Goal: Task Accomplishment & Management: Manage account settings

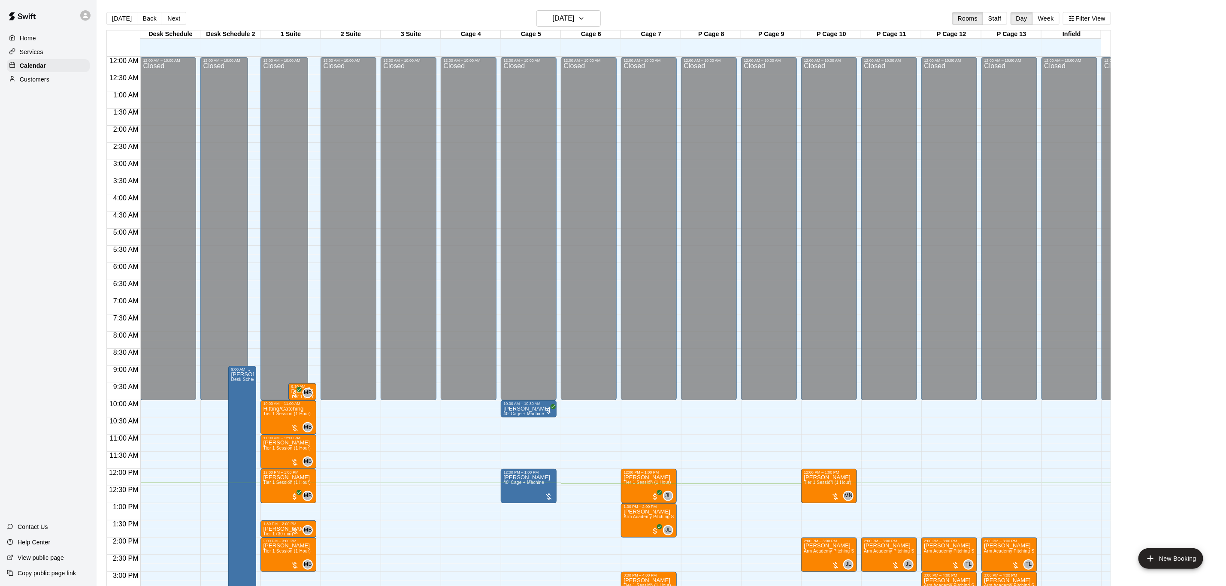
scroll to position [259, 0]
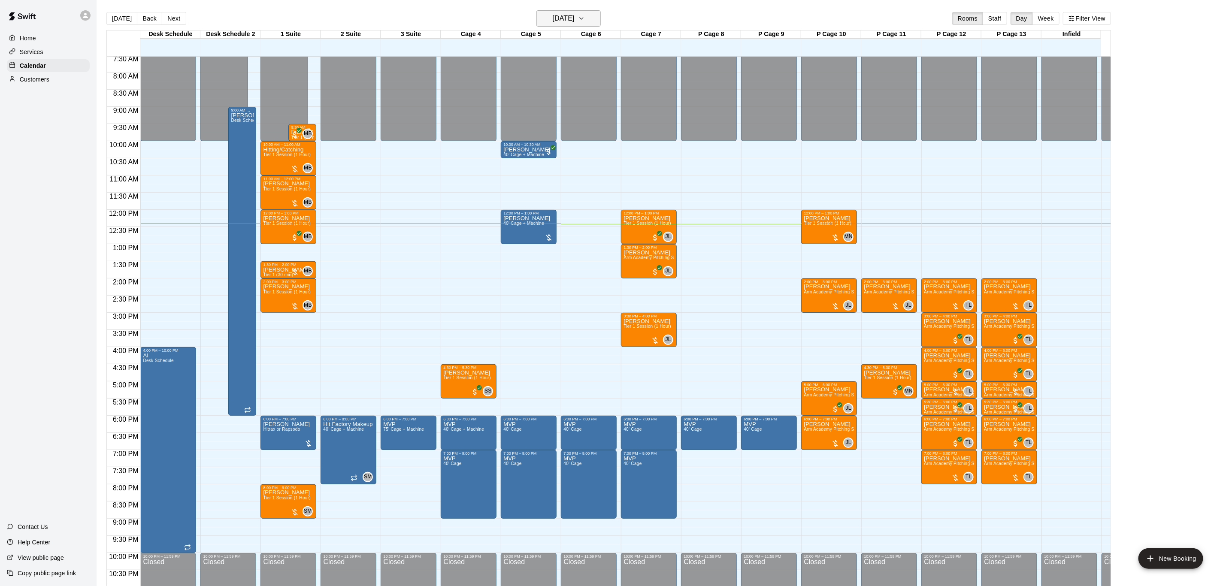
click at [564, 14] on h6 "[DATE]" at bounding box center [564, 18] width 22 height 12
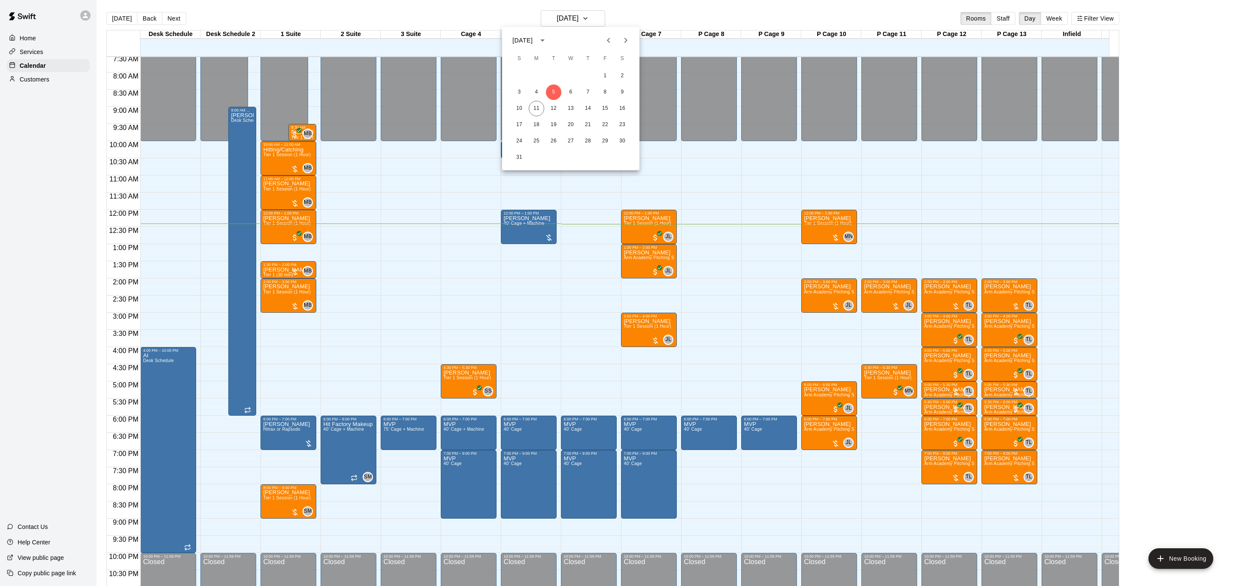
click at [546, 115] on div "10 11 12 13 14 15 16" at bounding box center [570, 108] width 137 height 15
click at [540, 106] on button "11" at bounding box center [536, 108] width 15 height 15
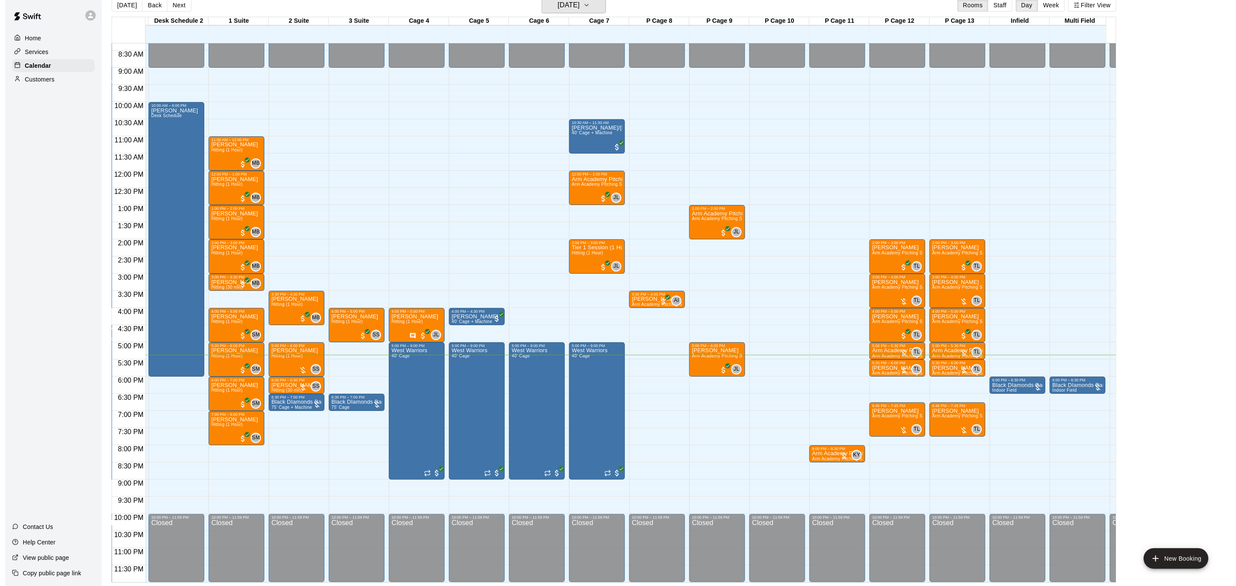
scroll to position [0, 75]
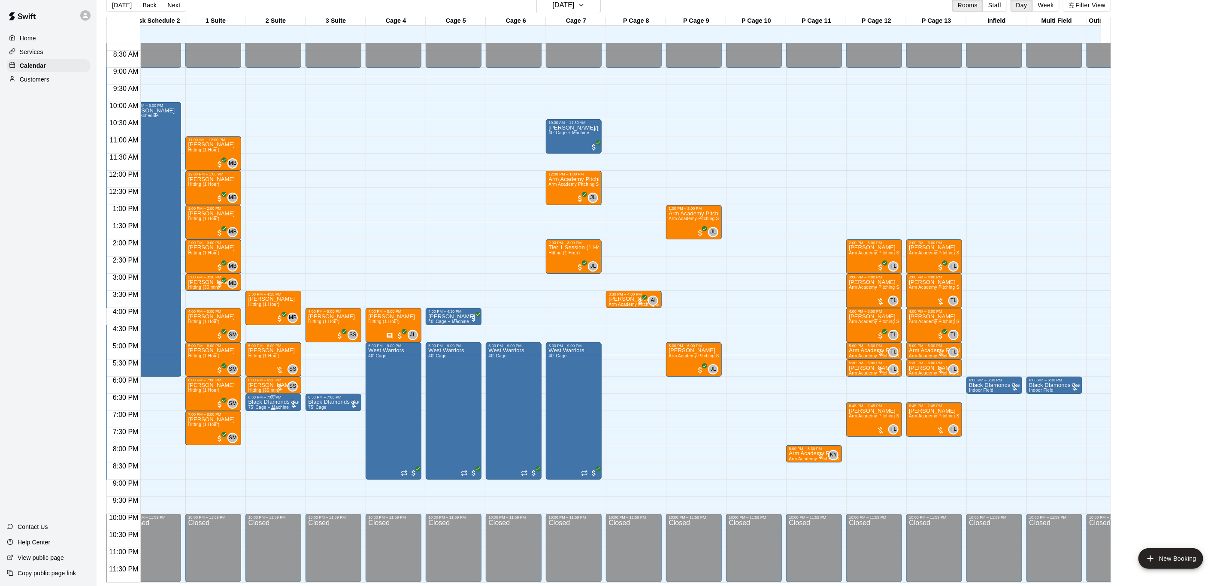
click at [275, 402] on p "Black DIamonds Badala" at bounding box center [273, 402] width 51 height 0
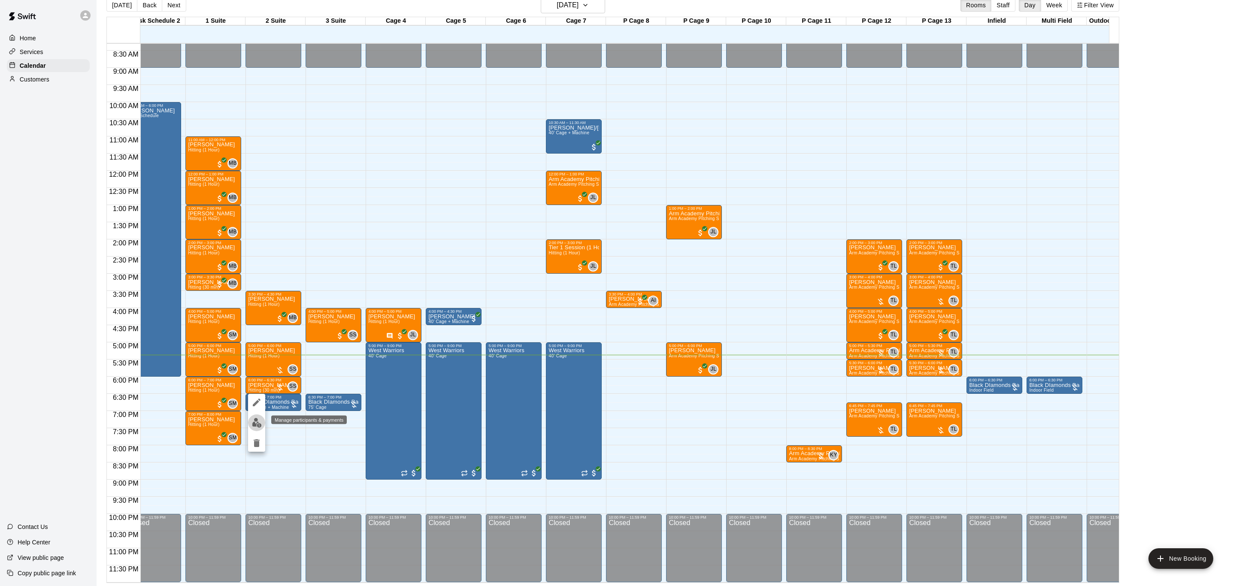
click at [254, 425] on img "edit" at bounding box center [257, 423] width 10 height 10
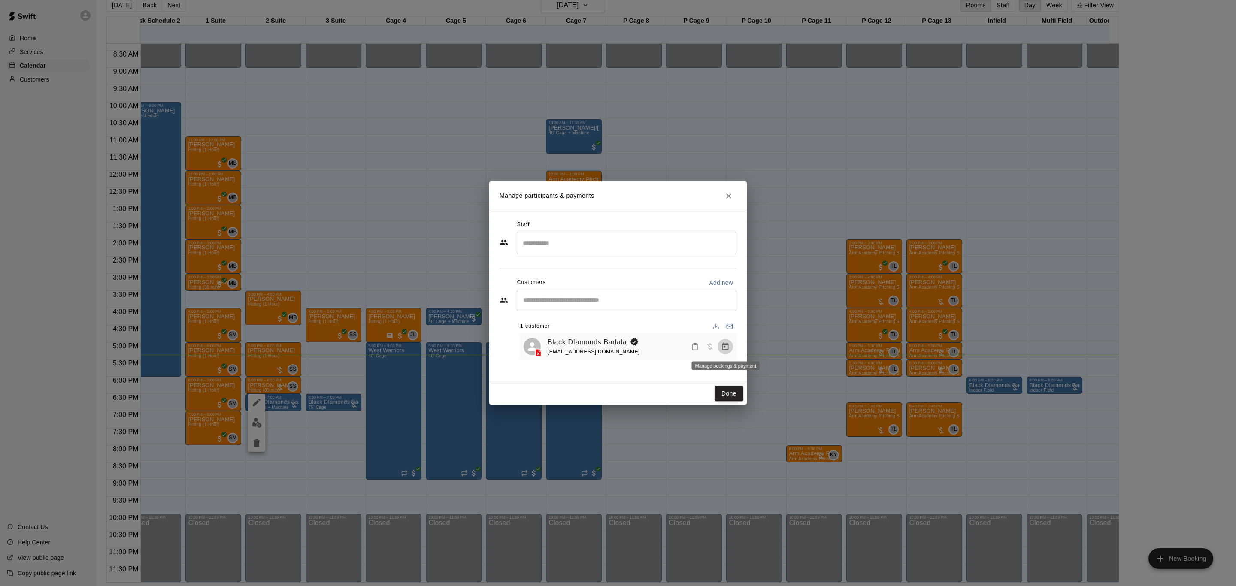
click at [722, 348] on icon "Manage bookings & payment" at bounding box center [725, 346] width 9 height 9
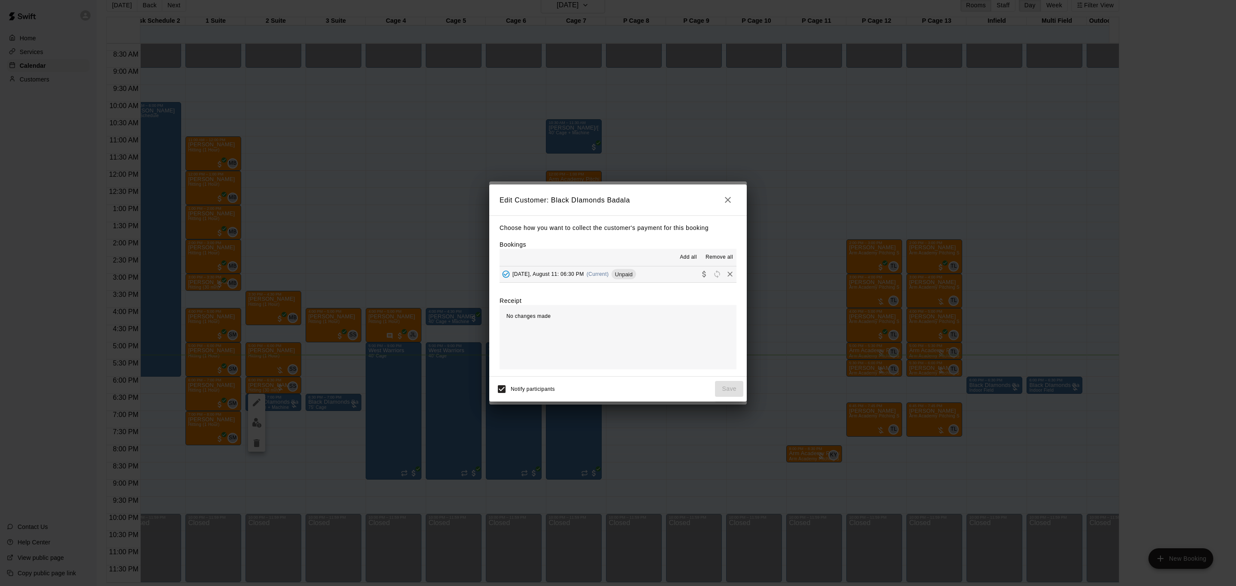
click at [682, 279] on button "[DATE], August 11: 06:30 PM (Current) Unpaid" at bounding box center [618, 275] width 237 height 16
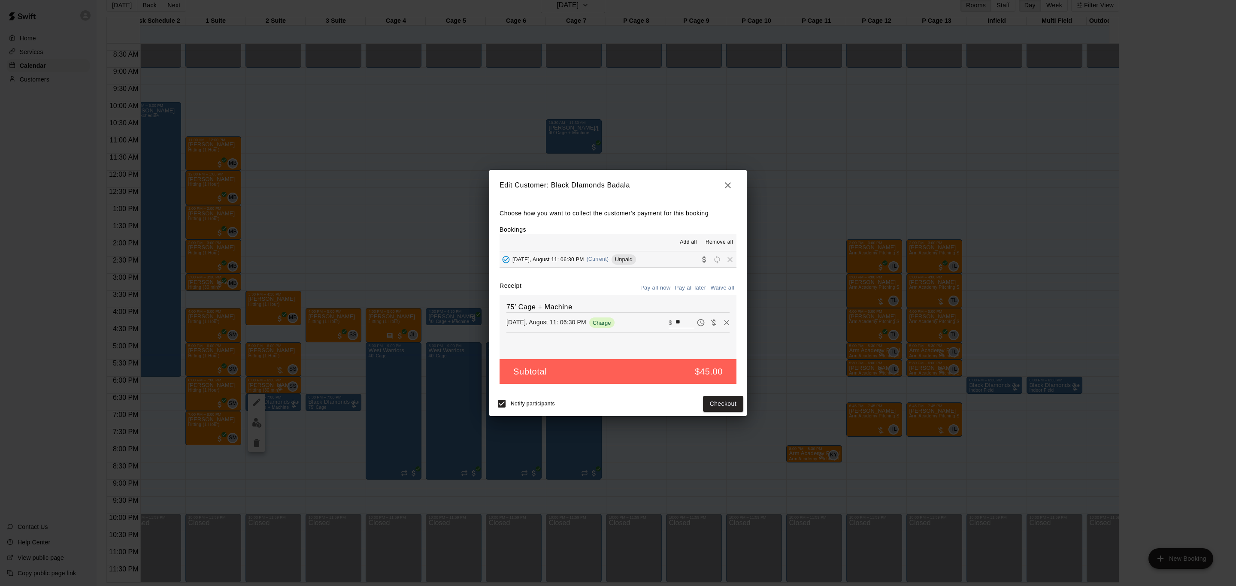
drag, startPoint x: 682, startPoint y: 330, endPoint x: 678, endPoint y: 329, distance: 4.9
click at [682, 331] on div "75’ Cage + Machine [DATE], August 11: 06:30 PM Charge ​ $ **" at bounding box center [618, 327] width 237 height 64
click at [676, 327] on input "**" at bounding box center [685, 322] width 19 height 11
type input "**"
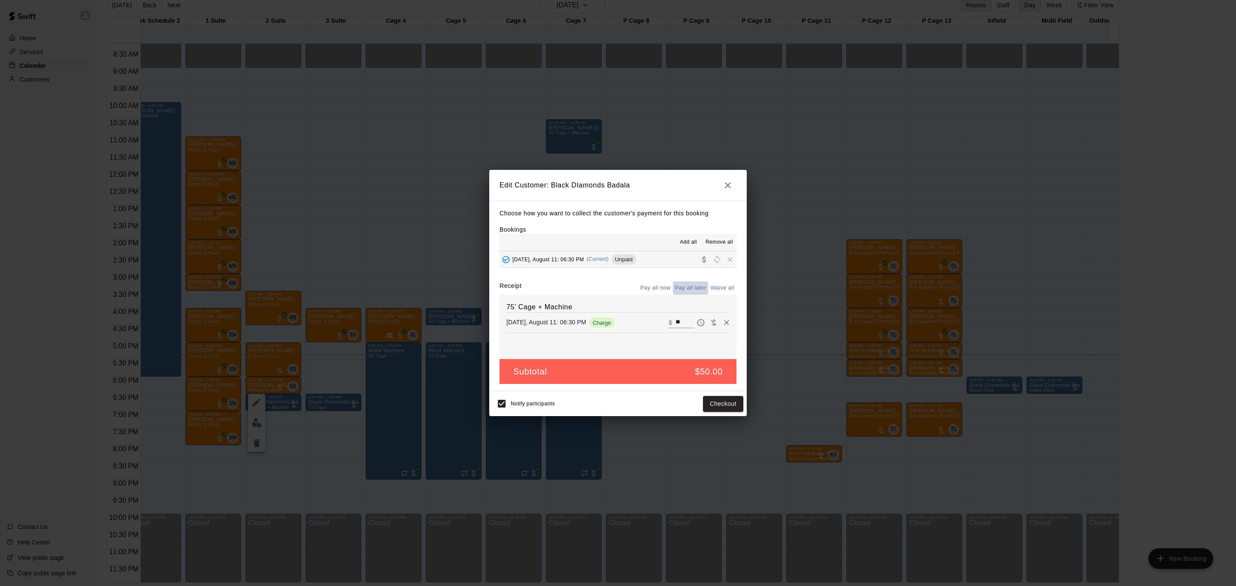
click at [689, 287] on button "Pay all later" at bounding box center [691, 288] width 36 height 13
click at [730, 409] on button "Save" at bounding box center [729, 404] width 28 height 16
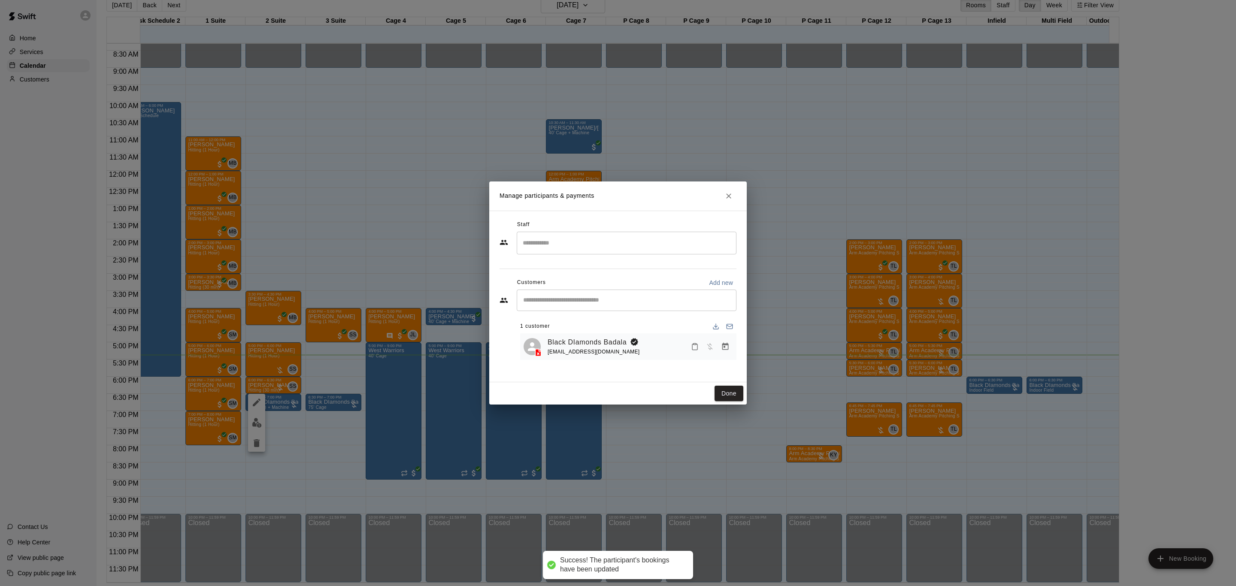
click at [729, 397] on button "Done" at bounding box center [729, 394] width 29 height 16
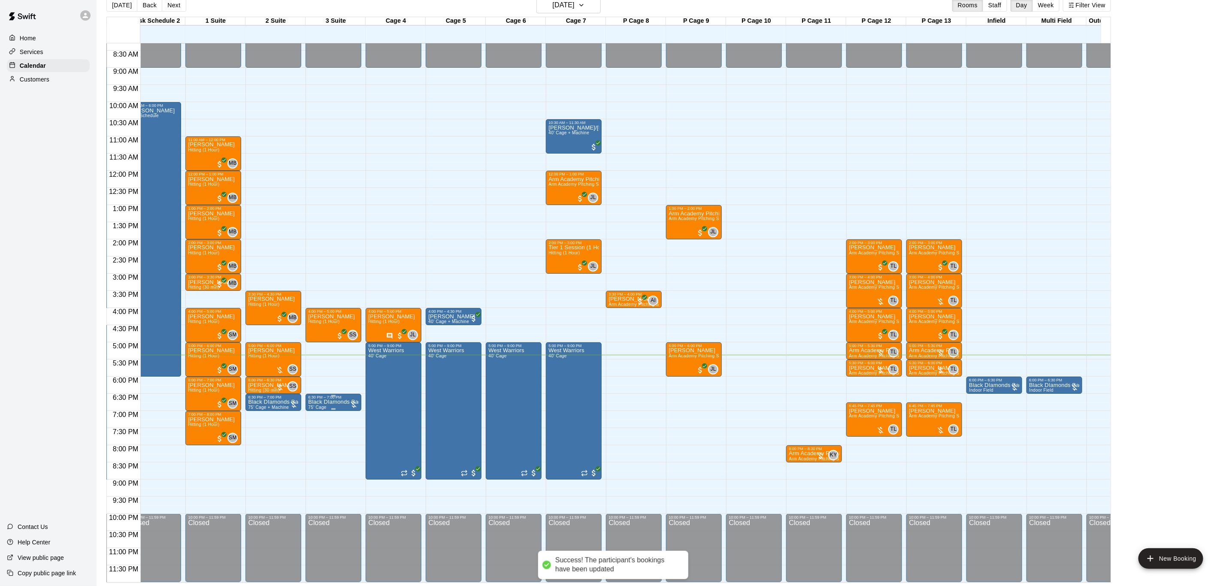
click at [324, 402] on p "Black DIamonds Badala" at bounding box center [333, 402] width 51 height 0
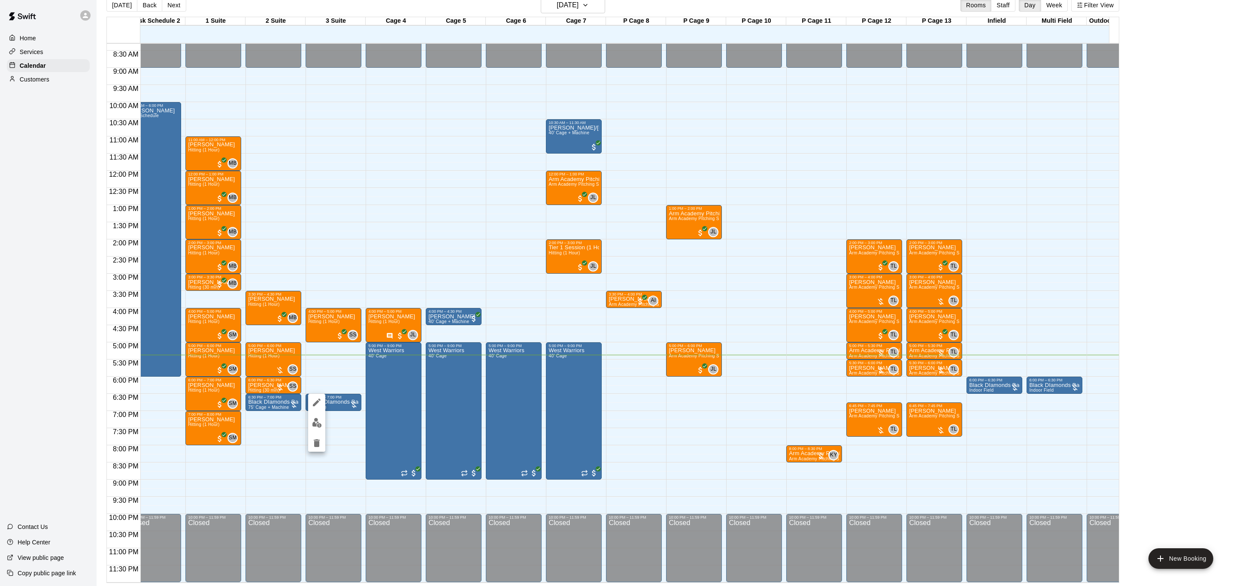
click at [312, 420] on img "edit" at bounding box center [317, 423] width 10 height 10
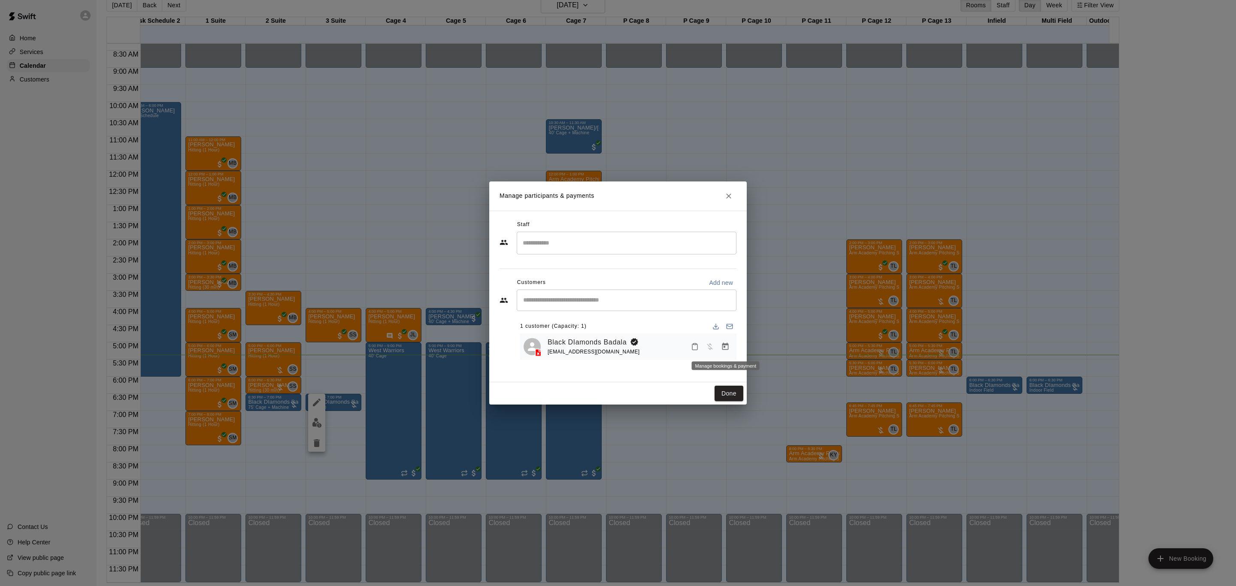
click at [732, 346] on button "Manage bookings & payment" at bounding box center [725, 346] width 15 height 15
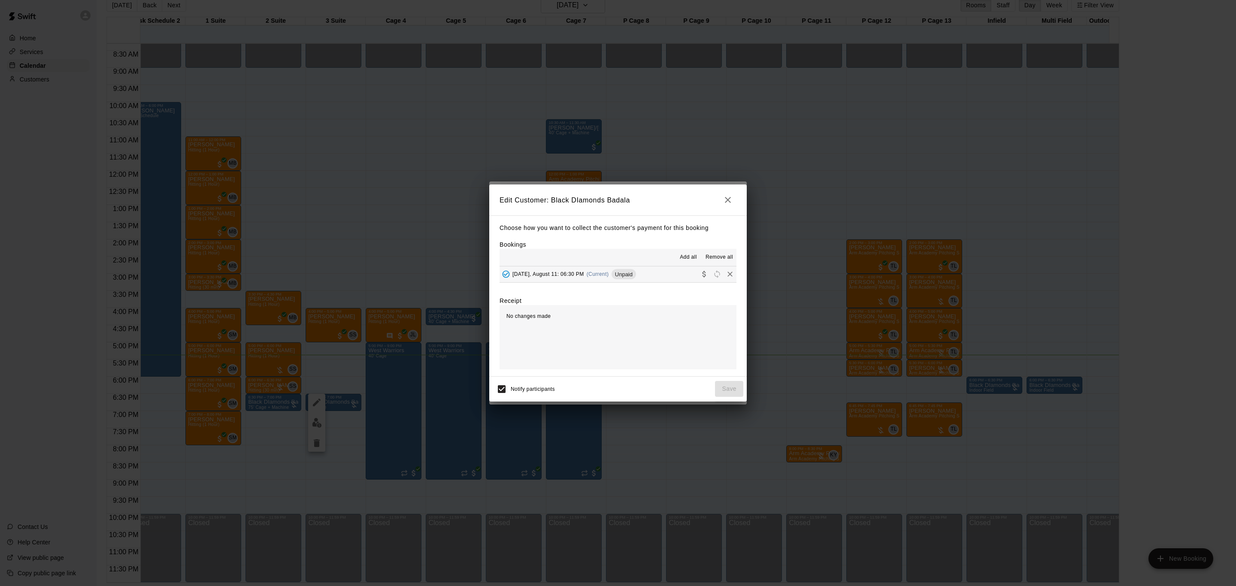
click at [639, 277] on button "[DATE], August 11: 06:30 PM (Current) Unpaid" at bounding box center [618, 275] width 237 height 16
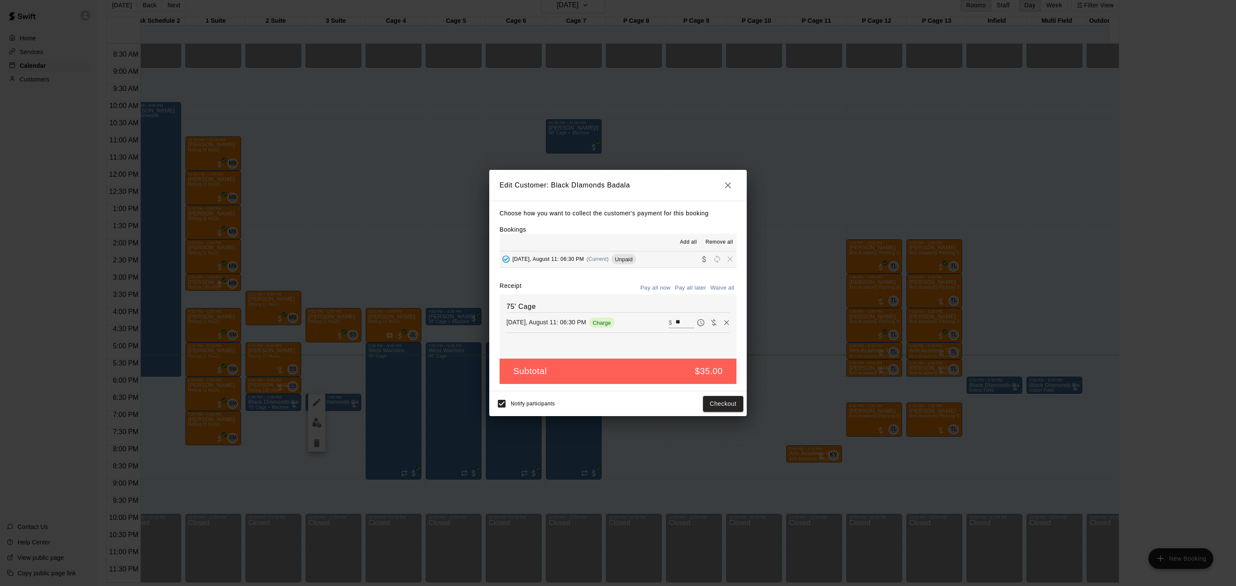
click at [676, 322] on input "**" at bounding box center [685, 322] width 19 height 11
click at [676, 323] on input "**" at bounding box center [685, 322] width 19 height 11
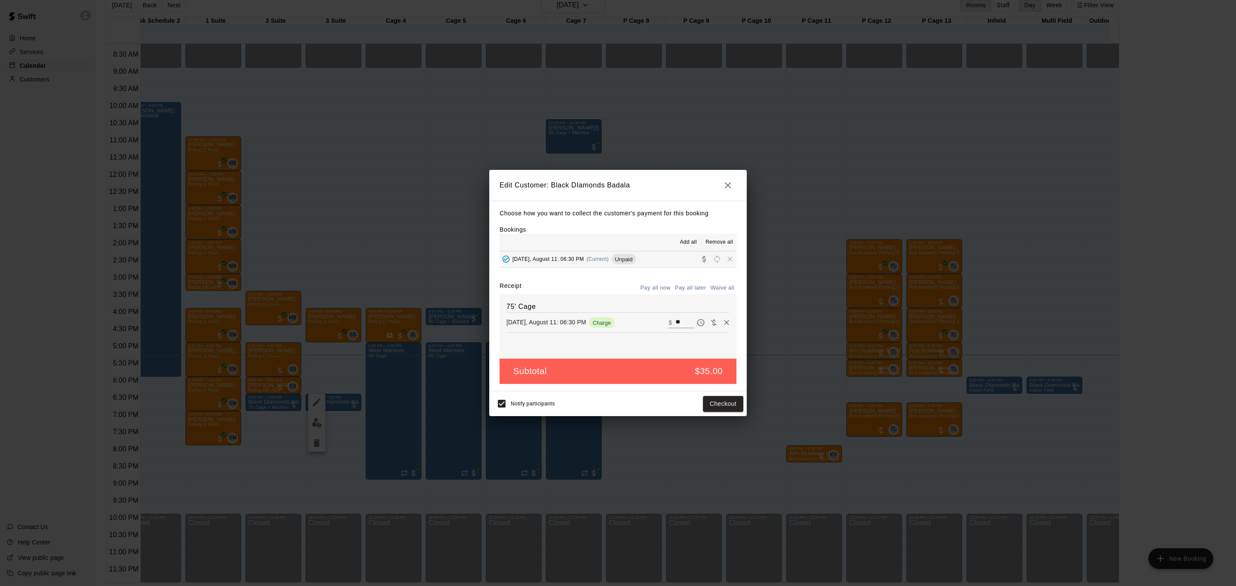
click at [676, 323] on input "**" at bounding box center [685, 322] width 19 height 11
click at [676, 324] on input "**" at bounding box center [685, 322] width 19 height 11
type input "*"
click at [693, 290] on button "Pay all later" at bounding box center [691, 288] width 36 height 13
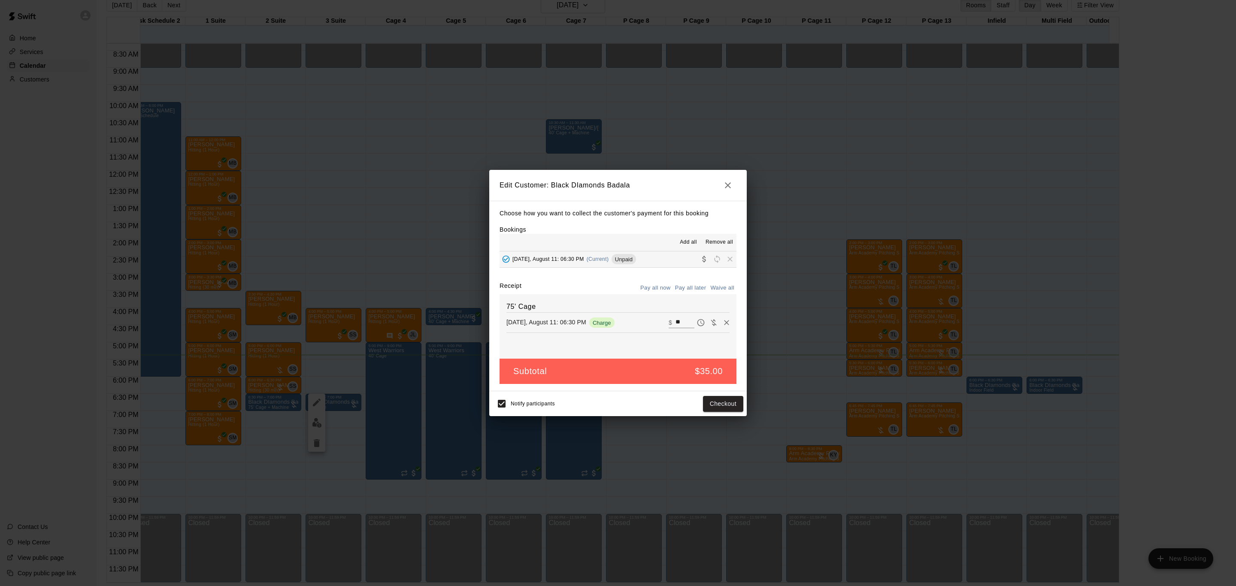
click at [725, 407] on button "Save" at bounding box center [723, 404] width 40 height 16
click at [735, 390] on button "Done" at bounding box center [729, 394] width 29 height 16
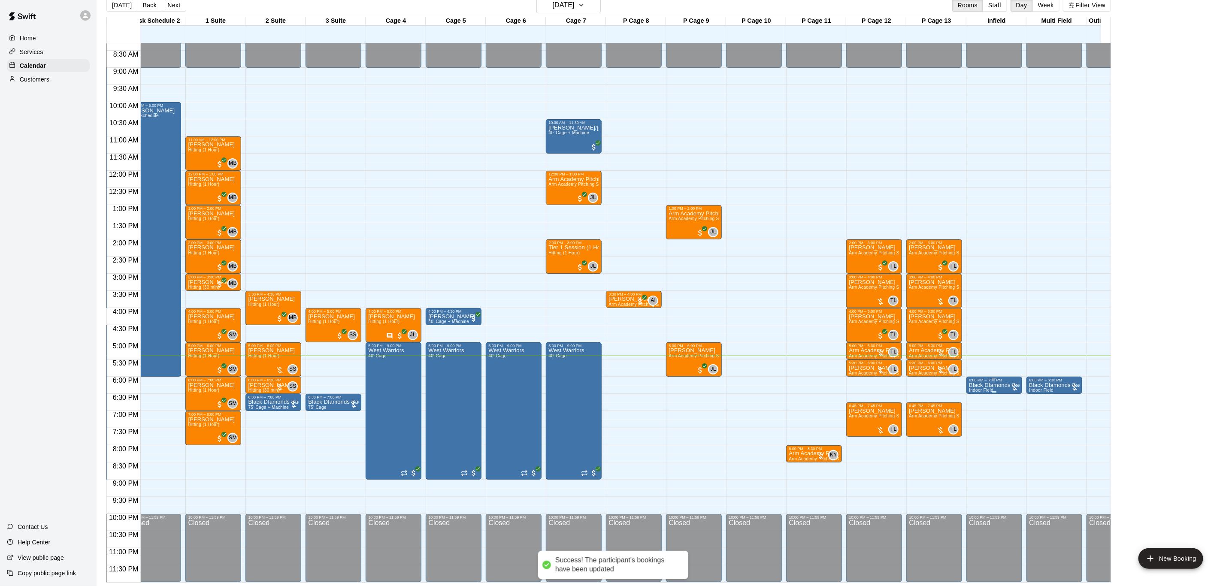
click at [994, 378] on div "6:00 PM – 6:30 PM" at bounding box center [994, 380] width 51 height 4
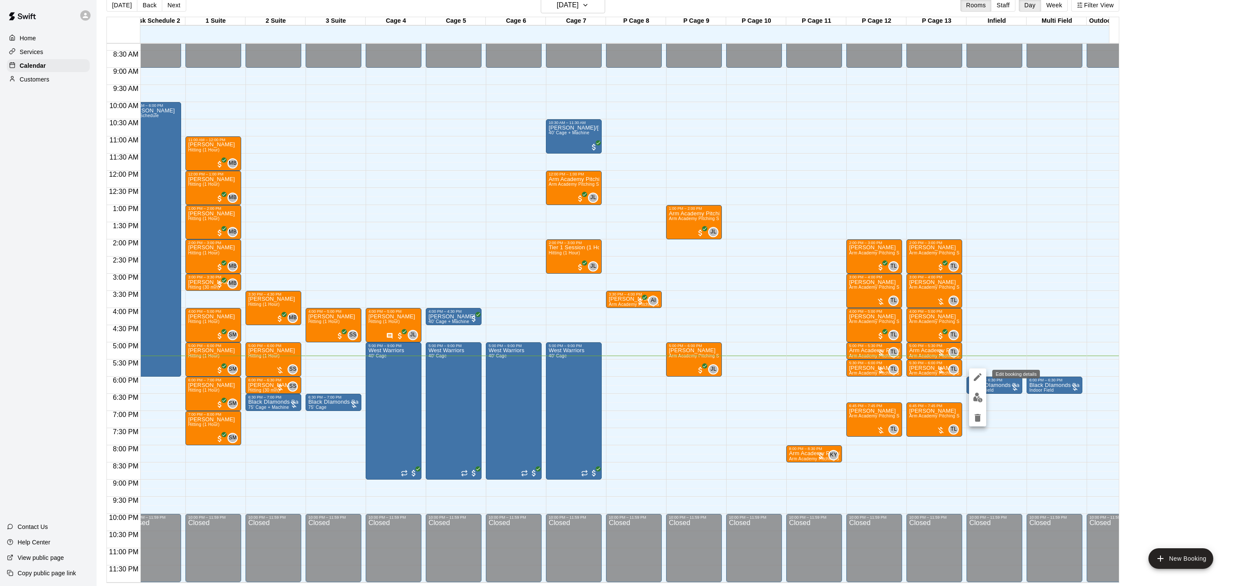
click at [976, 379] on icon "edit" at bounding box center [978, 377] width 8 height 8
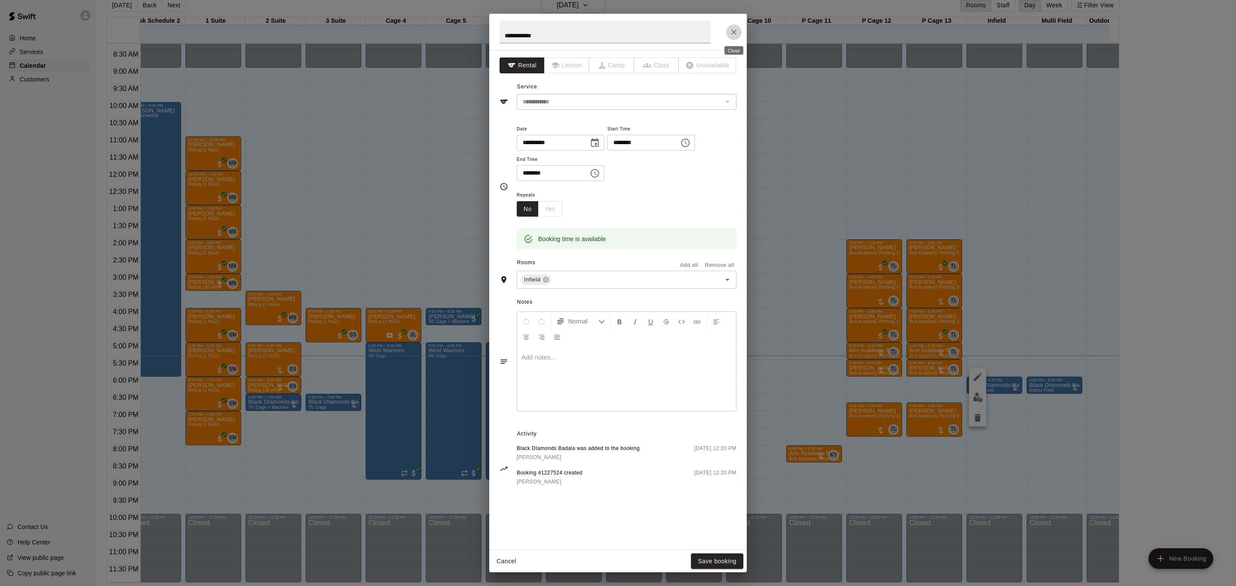
click at [733, 35] on icon "Close" at bounding box center [734, 32] width 9 height 9
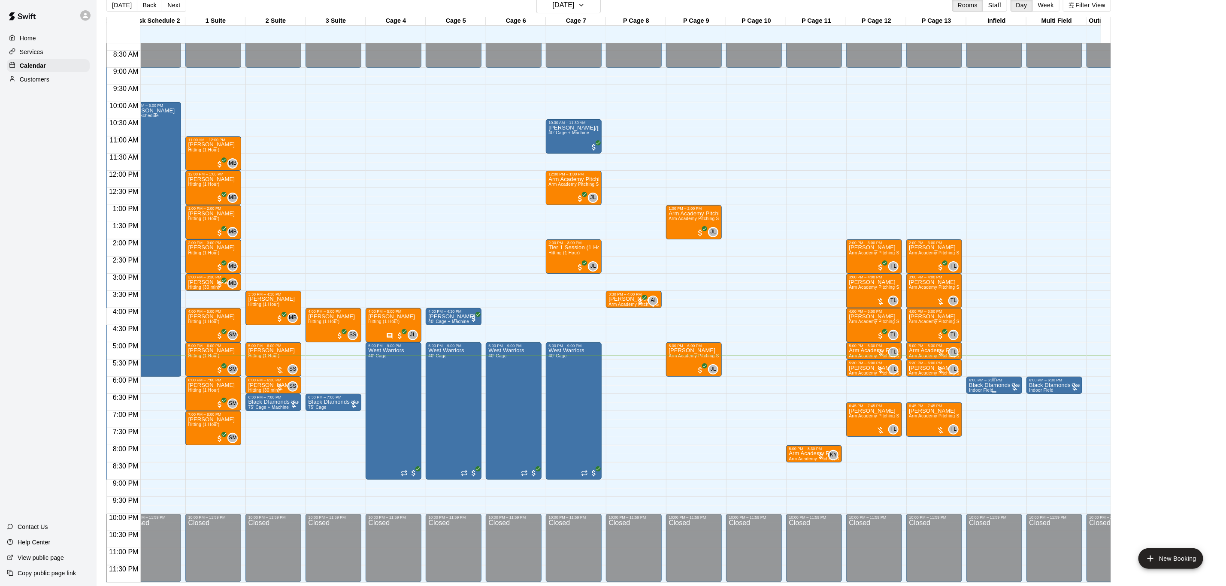
click at [993, 385] on p "Black DIamonds Badala" at bounding box center [994, 385] width 51 height 0
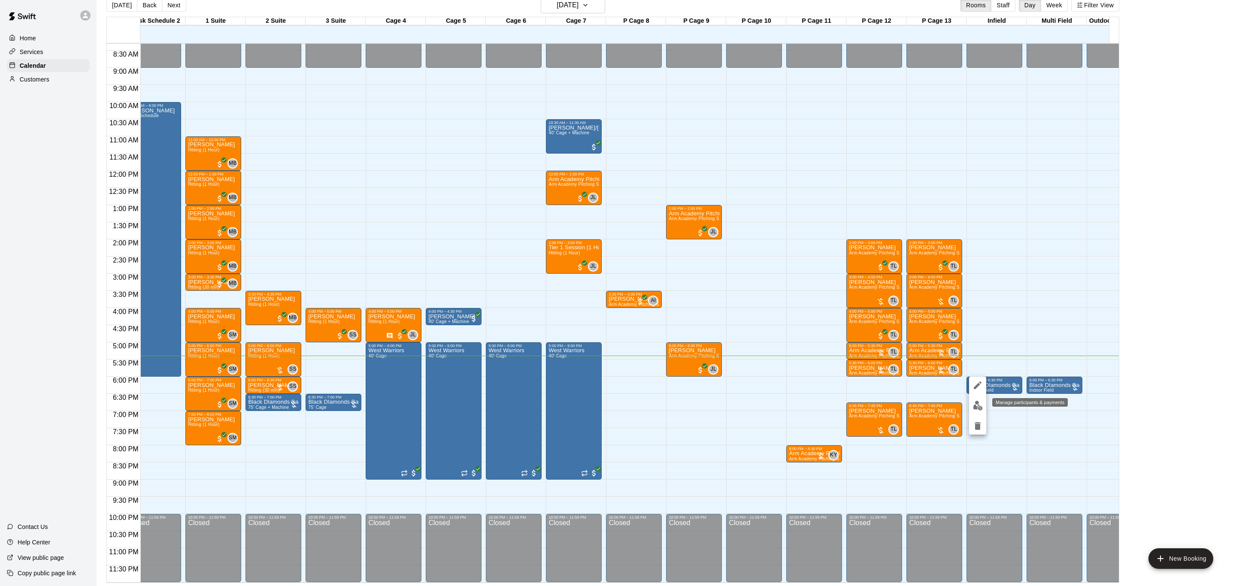
click at [978, 411] on button "edit" at bounding box center [977, 405] width 17 height 17
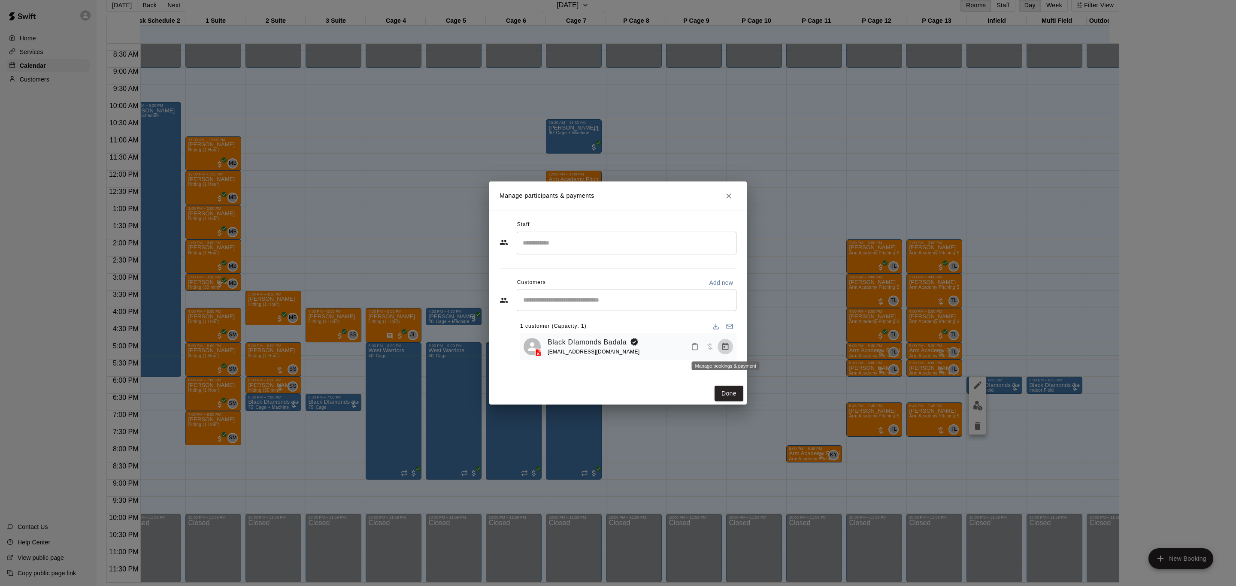
click at [722, 350] on icon "Manage bookings & payment" at bounding box center [725, 346] width 6 height 7
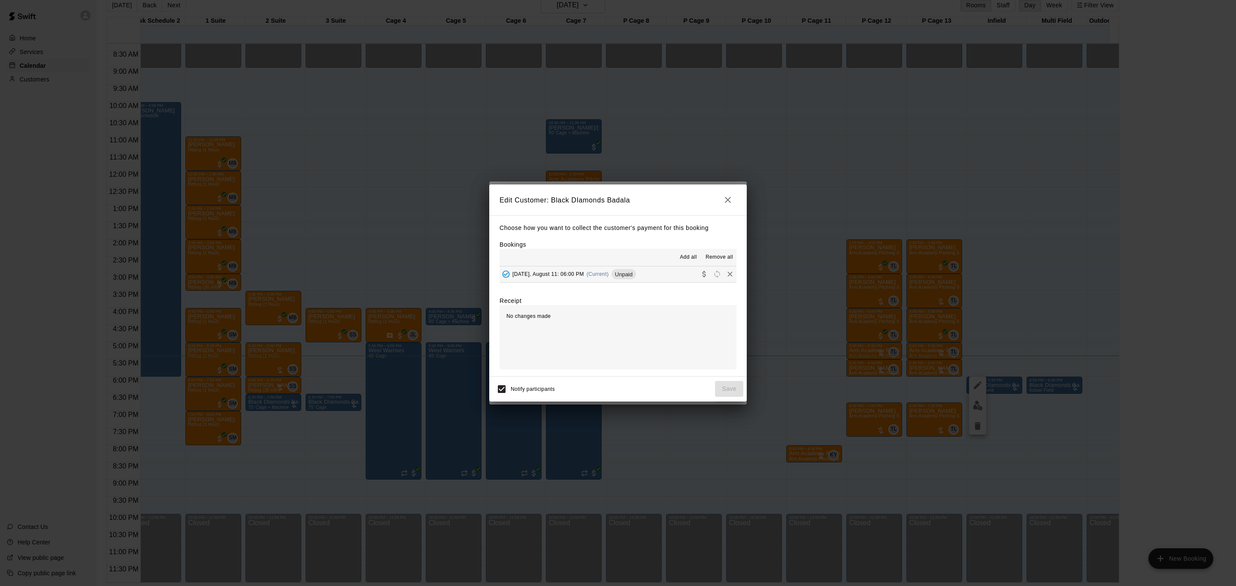
click at [671, 278] on button "[DATE], August 11: 06:00 PM (Current) Unpaid" at bounding box center [618, 275] width 237 height 16
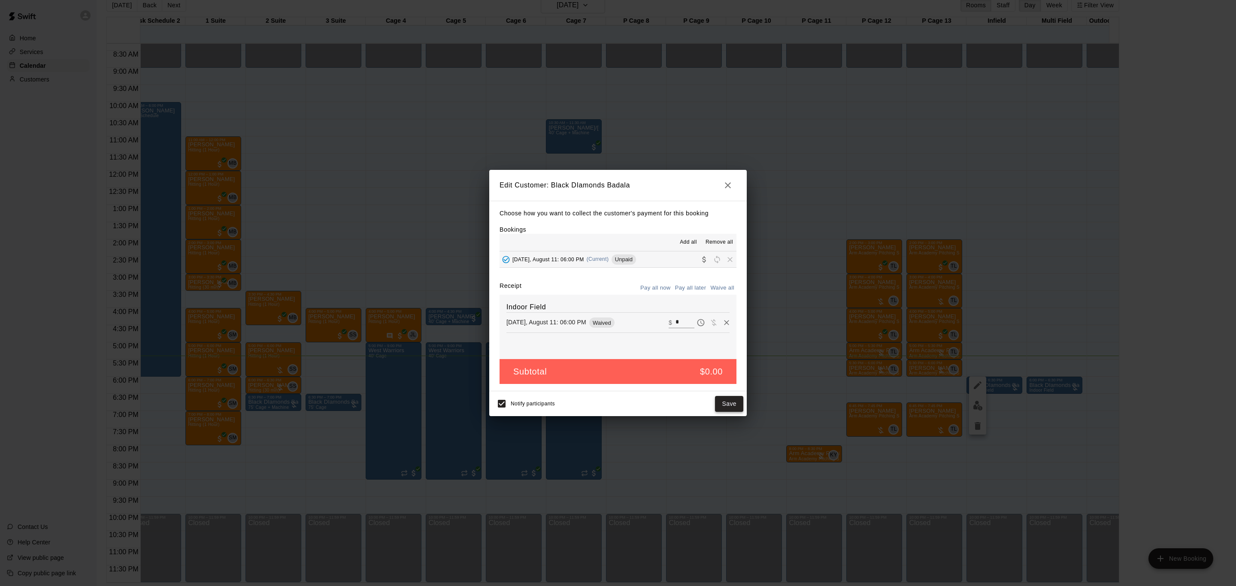
click at [738, 404] on button "Save" at bounding box center [729, 404] width 28 height 16
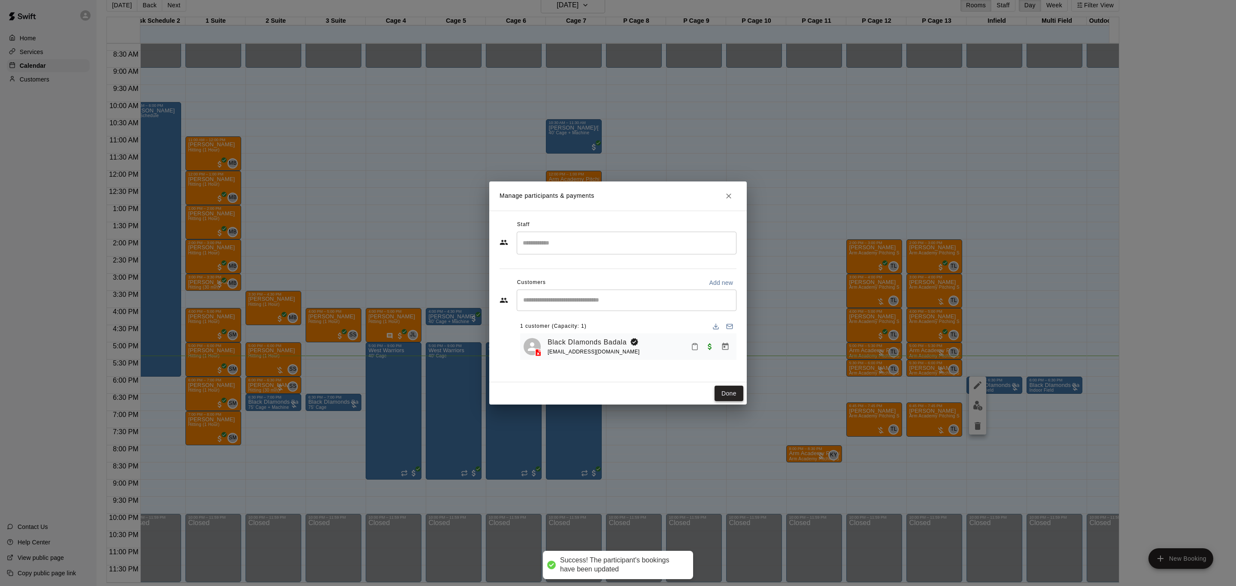
click at [732, 391] on button "Done" at bounding box center [729, 394] width 29 height 16
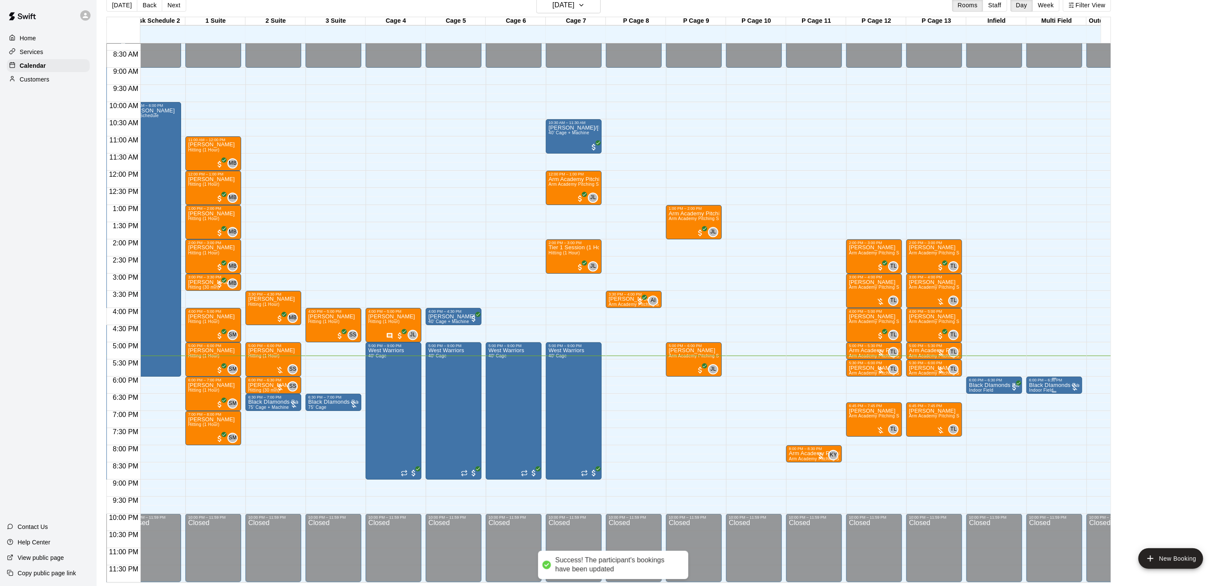
click at [1045, 385] on p "Black DIamonds Badala" at bounding box center [1054, 385] width 51 height 0
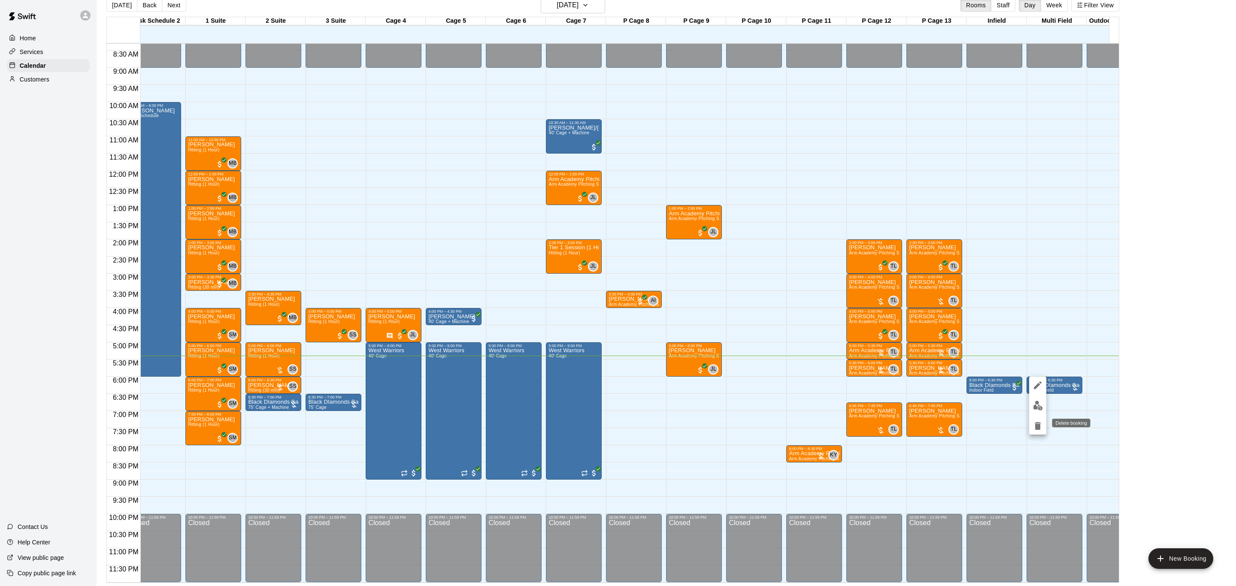
click at [1039, 423] on icon "delete" at bounding box center [1038, 426] width 6 height 8
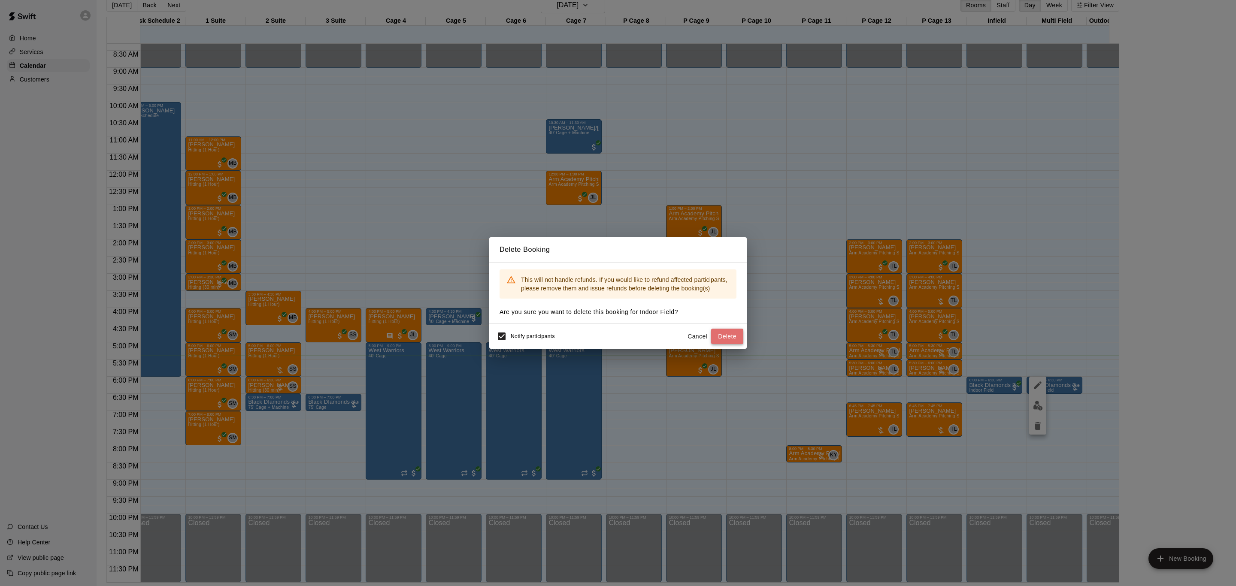
drag, startPoint x: 728, startPoint y: 330, endPoint x: 766, endPoint y: 373, distance: 57.8
click at [729, 332] on button "Delete" at bounding box center [727, 337] width 32 height 16
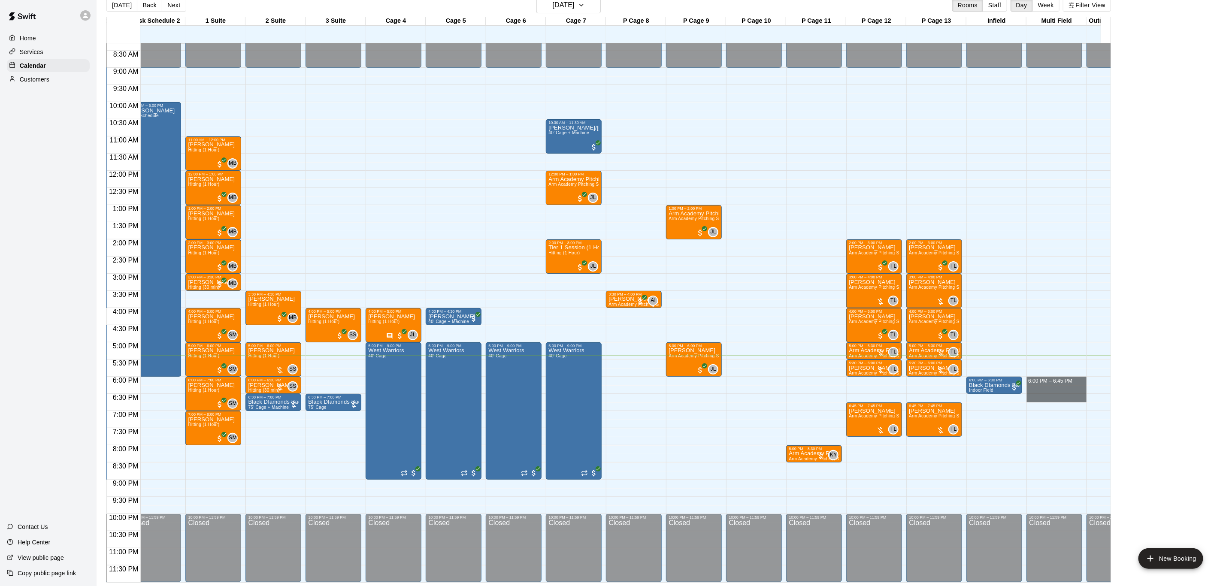
drag, startPoint x: 1052, startPoint y: 370, endPoint x: 1054, endPoint y: 386, distance: 16.8
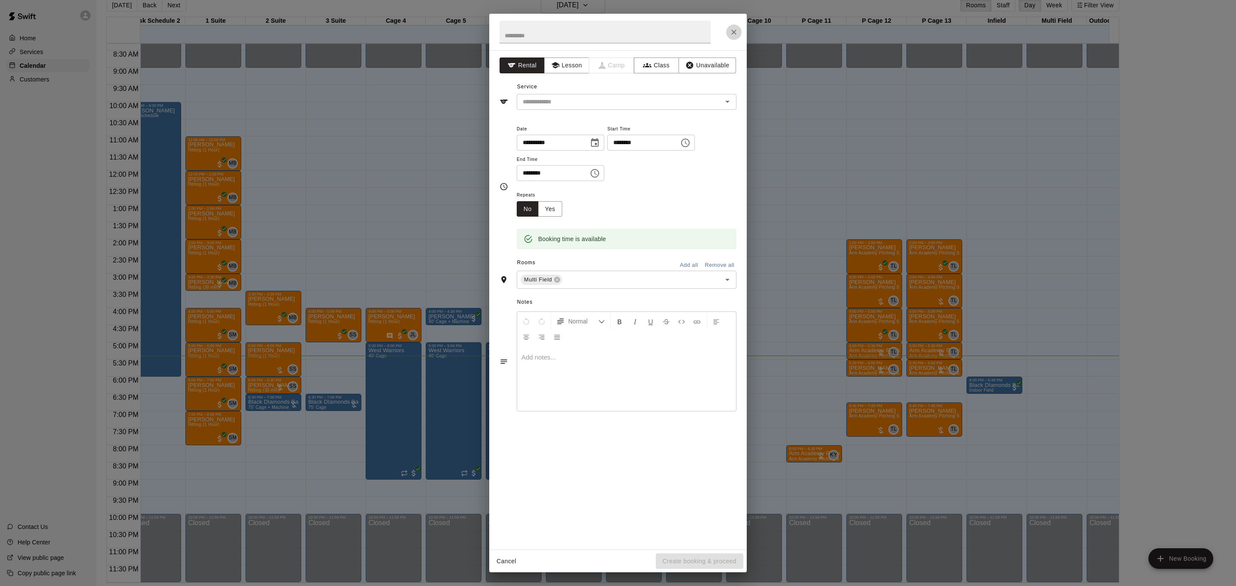
click at [733, 30] on icon "Close" at bounding box center [734, 32] width 9 height 9
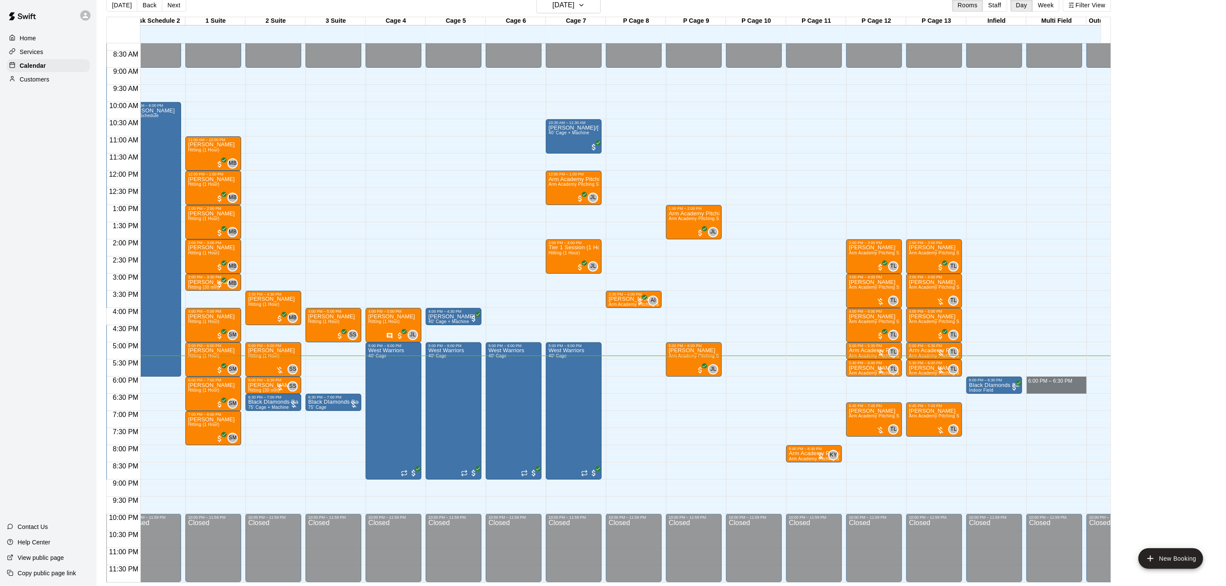
drag, startPoint x: 1054, startPoint y: 368, endPoint x: 1058, endPoint y: 376, distance: 9.0
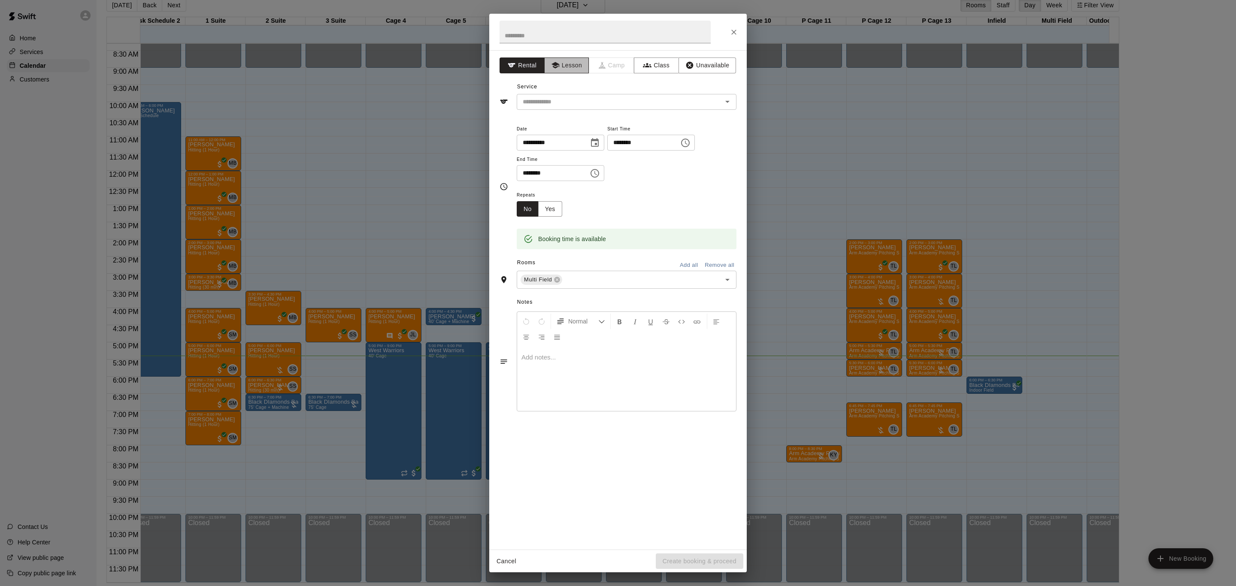
click at [573, 73] on button "Lesson" at bounding box center [566, 66] width 45 height 16
click at [567, 102] on input "text" at bounding box center [613, 102] width 189 height 11
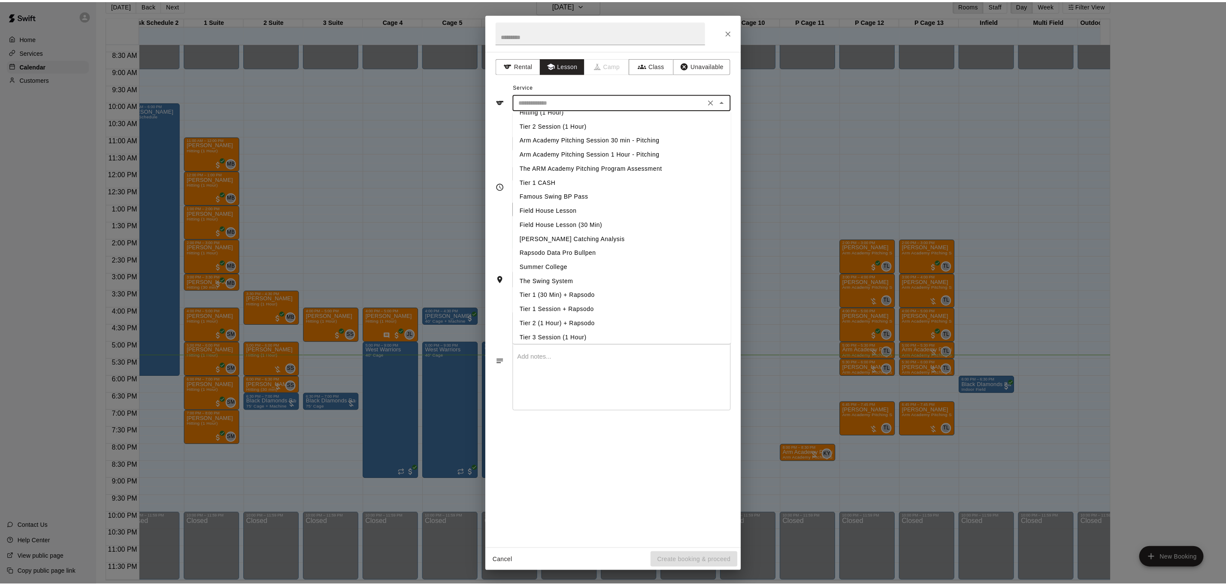
scroll to position [0, 0]
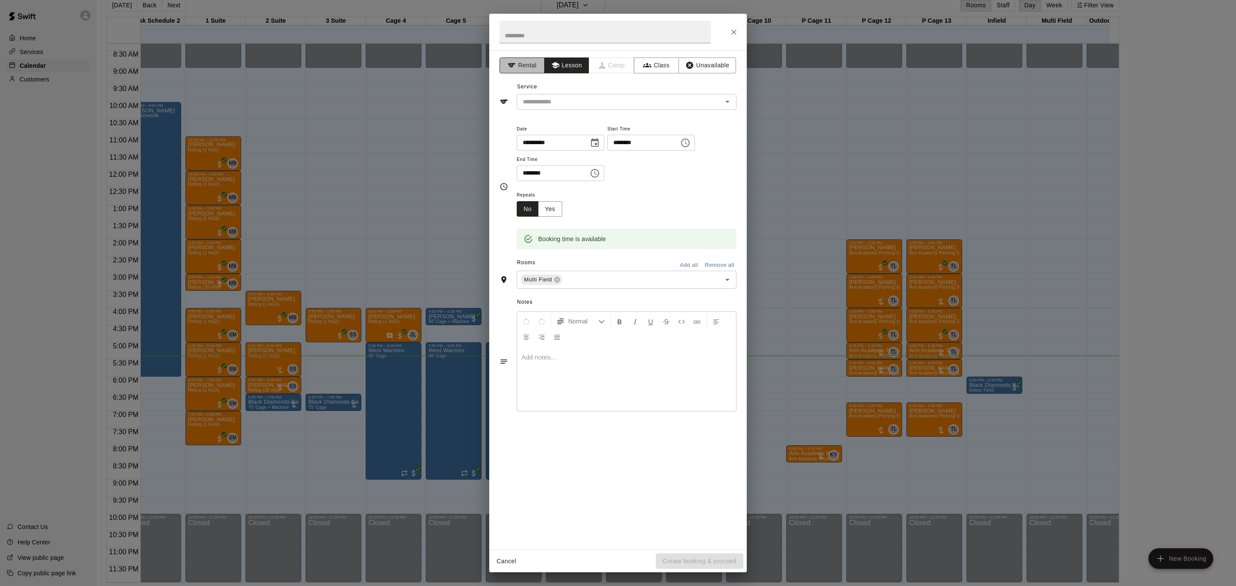
click at [527, 70] on button "Rental" at bounding box center [522, 66] width 45 height 16
drag, startPoint x: 548, startPoint y: 104, endPoint x: 550, endPoint y: 109, distance: 4.5
click at [550, 104] on input "text" at bounding box center [613, 102] width 189 height 11
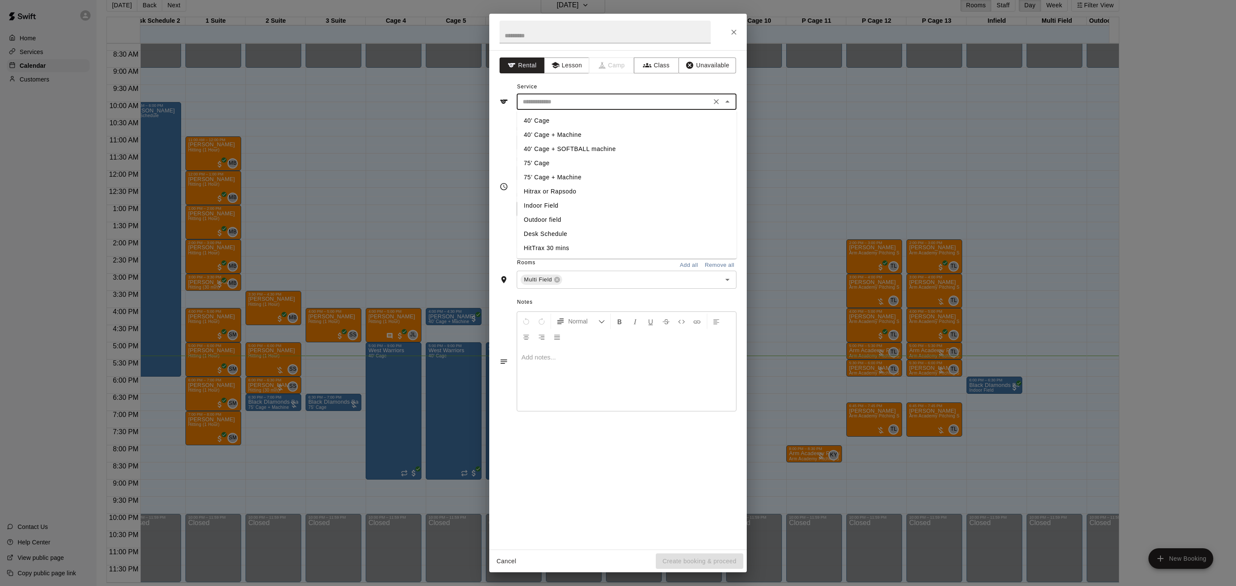
drag, startPoint x: 553, startPoint y: 221, endPoint x: 561, endPoint y: 219, distance: 8.8
click at [553, 219] on li "Outdoor field" at bounding box center [627, 220] width 220 height 14
type input "**********"
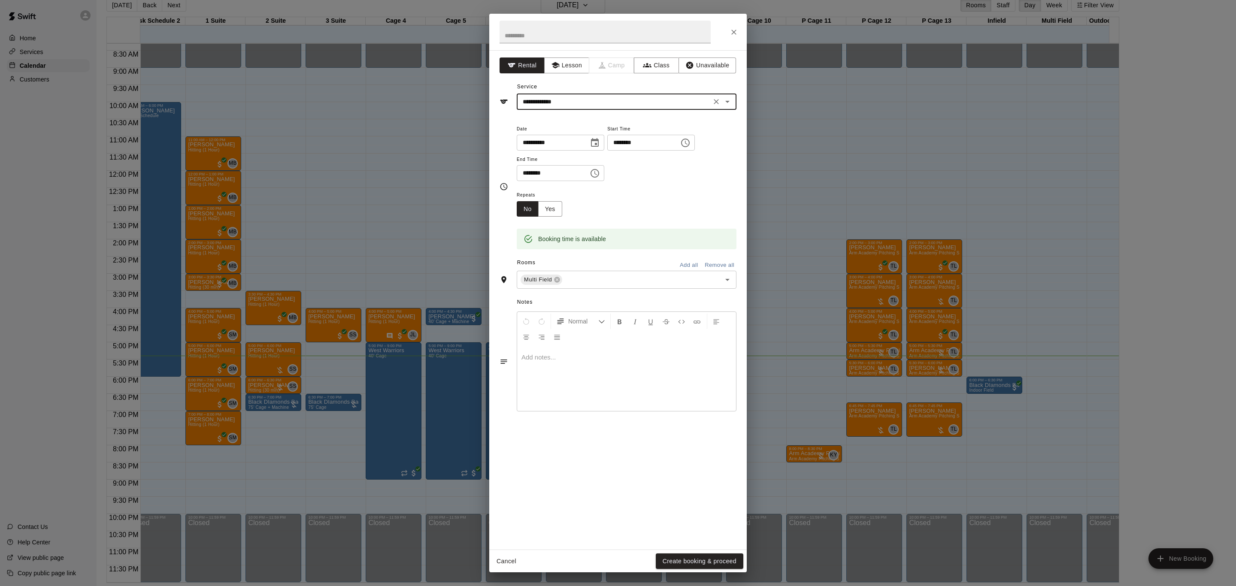
click at [740, 551] on div "Cancel Create booking & proceed" at bounding box center [617, 561] width 257 height 23
click at [737, 560] on button "Create booking & proceed" at bounding box center [700, 562] width 88 height 16
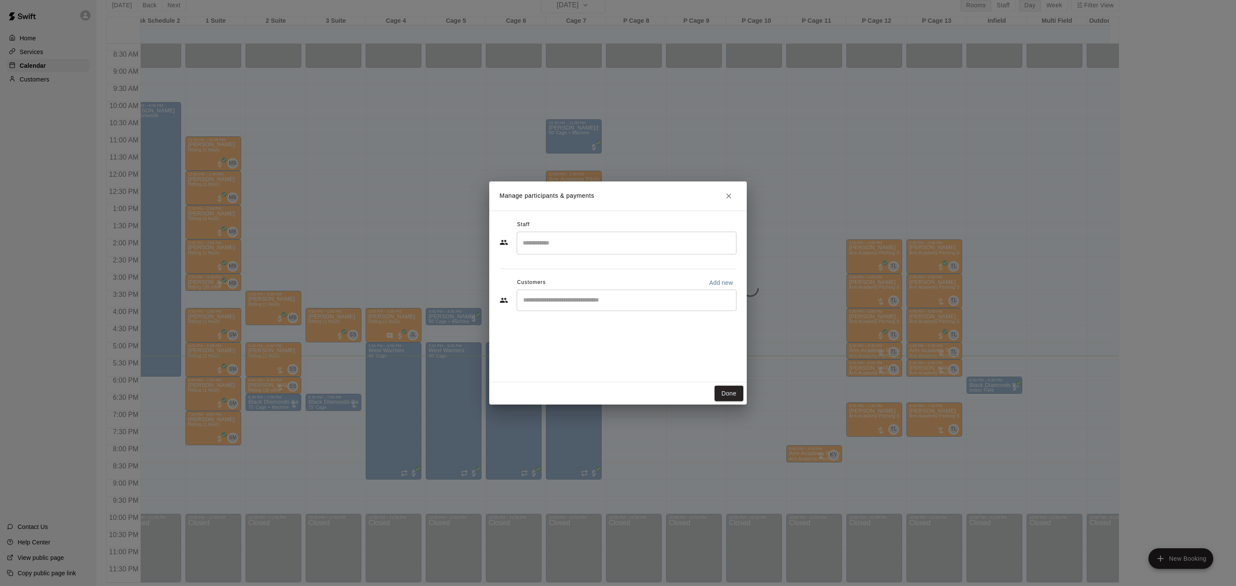
click at [615, 248] on input "Search staff" at bounding box center [627, 243] width 212 height 15
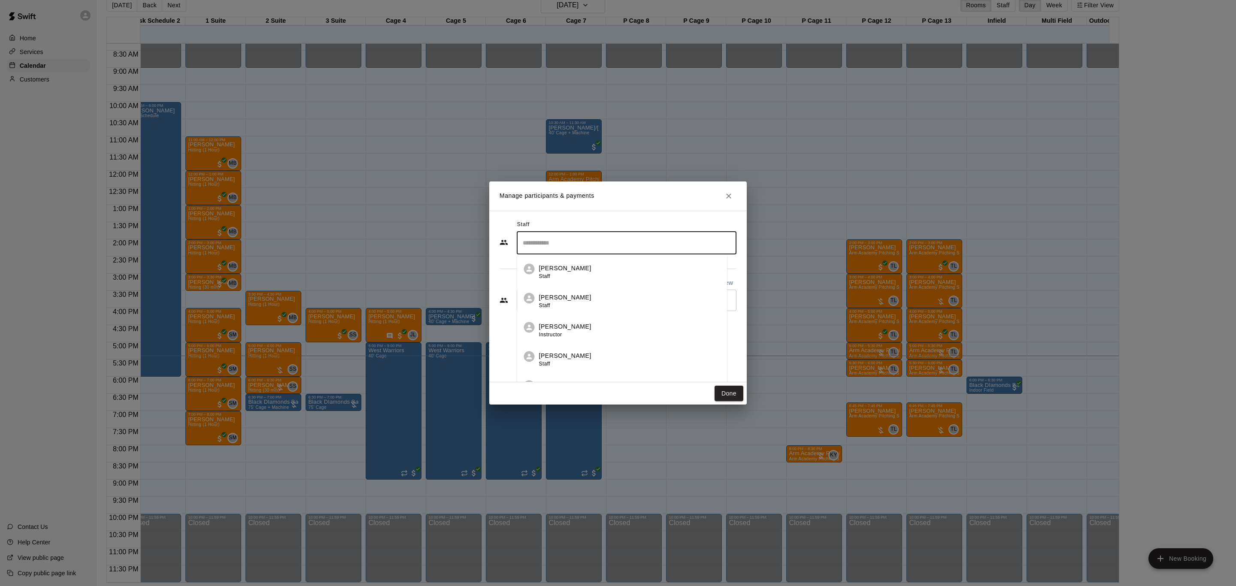
click at [730, 330] on div "Staff ​ [PERSON_NAME] Staff [PERSON_NAME] Staff [PERSON_NAME] Instructor [PERSO…" at bounding box center [617, 297] width 257 height 172
click at [684, 300] on input "Start typing to search customers..." at bounding box center [627, 300] width 212 height 9
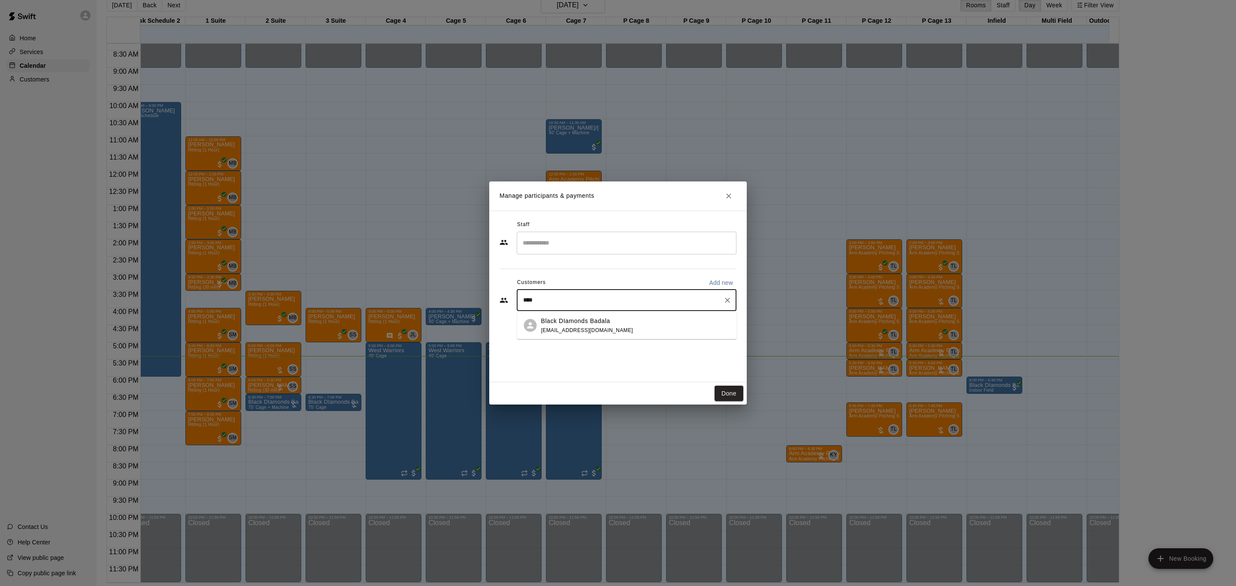
type input "*****"
click at [643, 314] on div "Black DIamonds Badala [EMAIL_ADDRESS][DOMAIN_NAME]" at bounding box center [627, 325] width 220 height 27
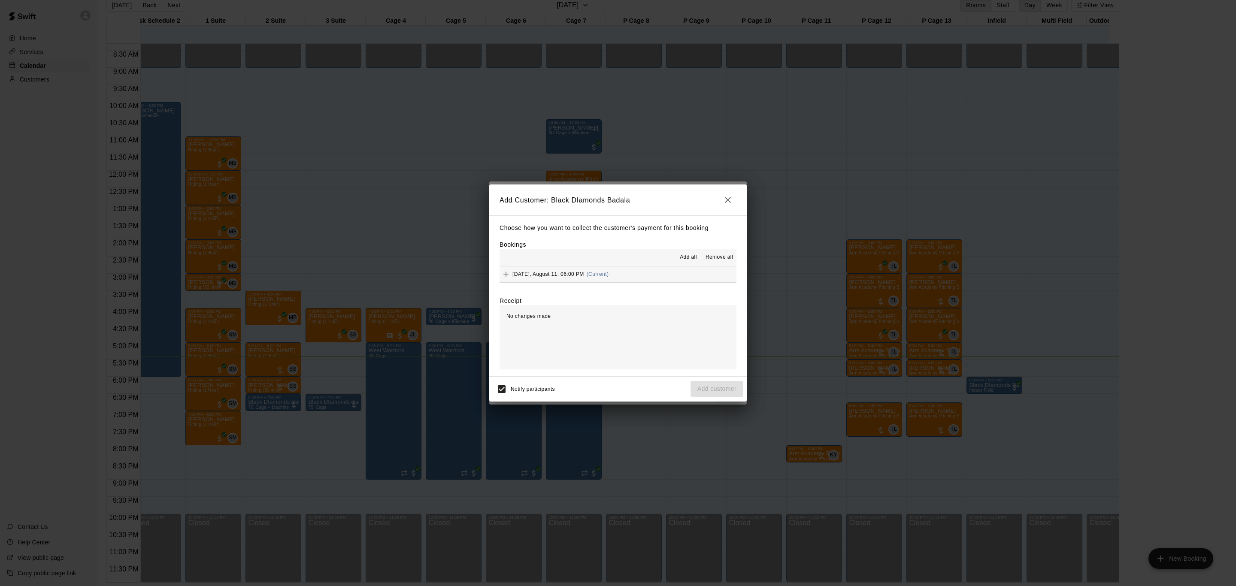
click at [686, 283] on hr at bounding box center [618, 282] width 237 height 0
click at [686, 279] on button "[DATE], August 11: 06:00 PM (Current)" at bounding box center [618, 275] width 237 height 16
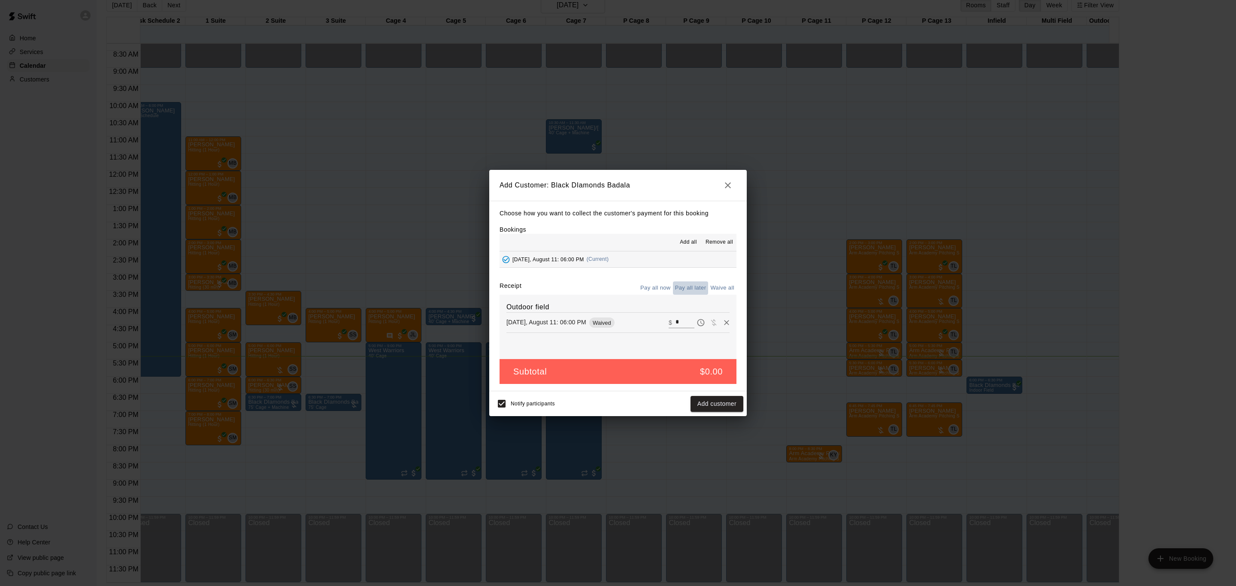
click at [691, 295] on button "Pay all later" at bounding box center [691, 288] width 36 height 13
click at [667, 285] on button "Pay all now" at bounding box center [655, 288] width 35 height 13
click at [720, 290] on button "Waive all" at bounding box center [722, 288] width 28 height 13
click at [725, 406] on button "Add customer" at bounding box center [717, 404] width 53 height 16
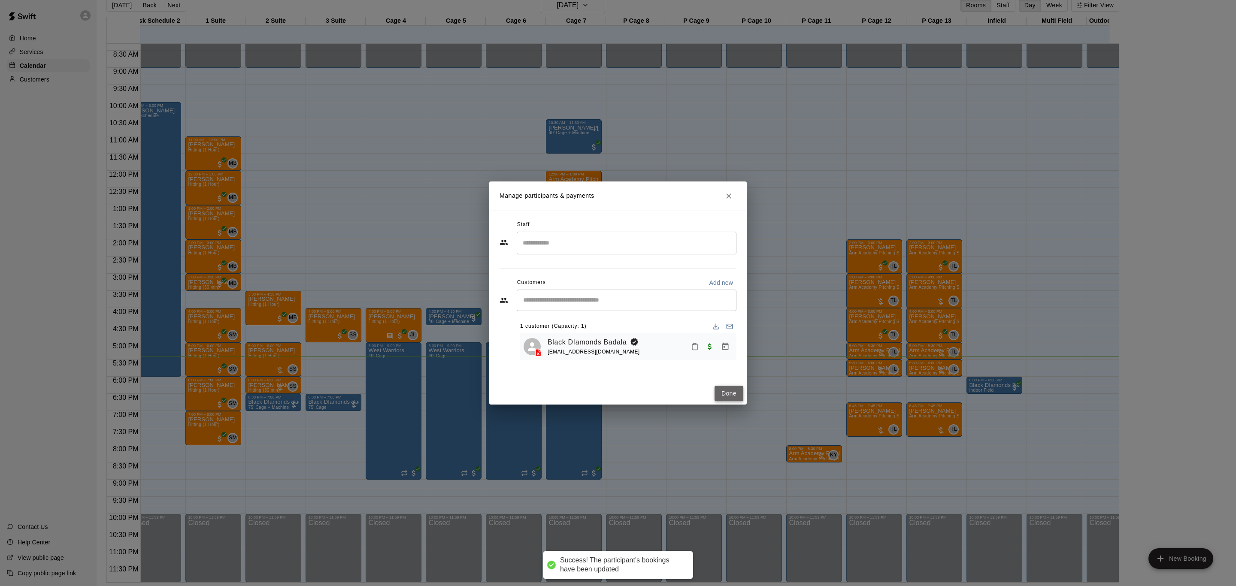
click at [729, 397] on button "Done" at bounding box center [729, 394] width 29 height 16
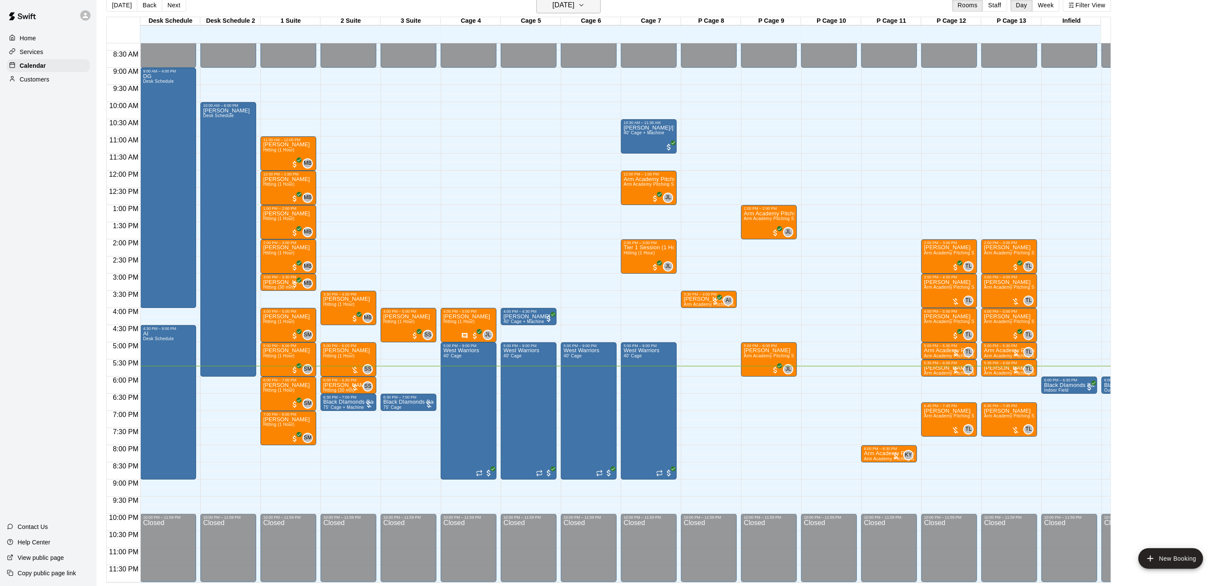
click at [575, 4] on h6 "[DATE]" at bounding box center [564, 5] width 22 height 12
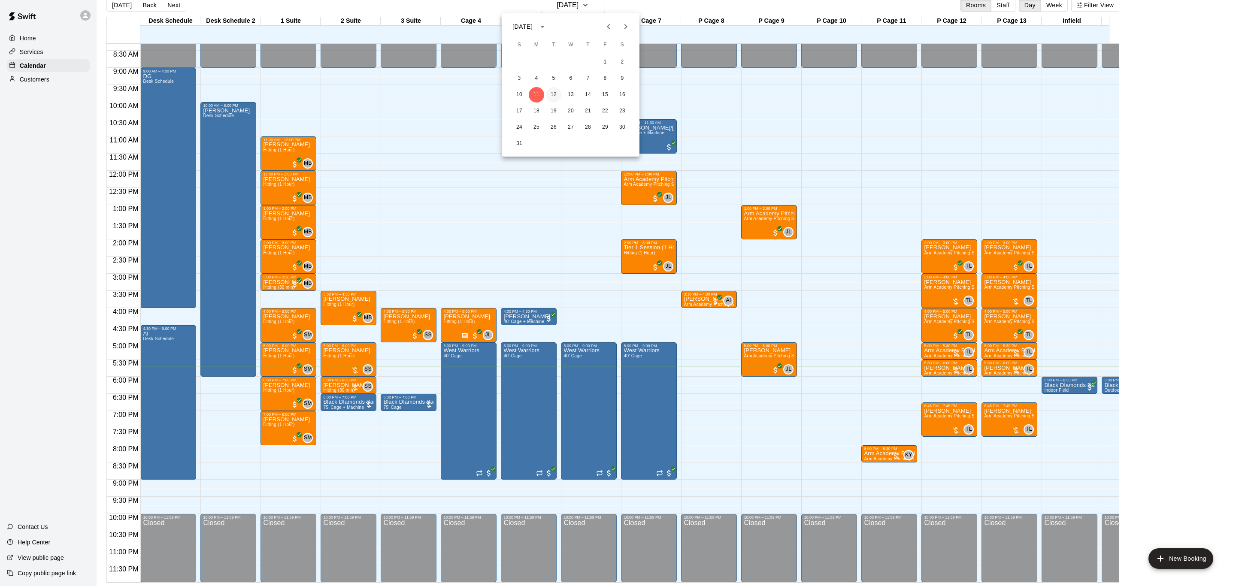
click at [548, 90] on button "12" at bounding box center [553, 94] width 15 height 15
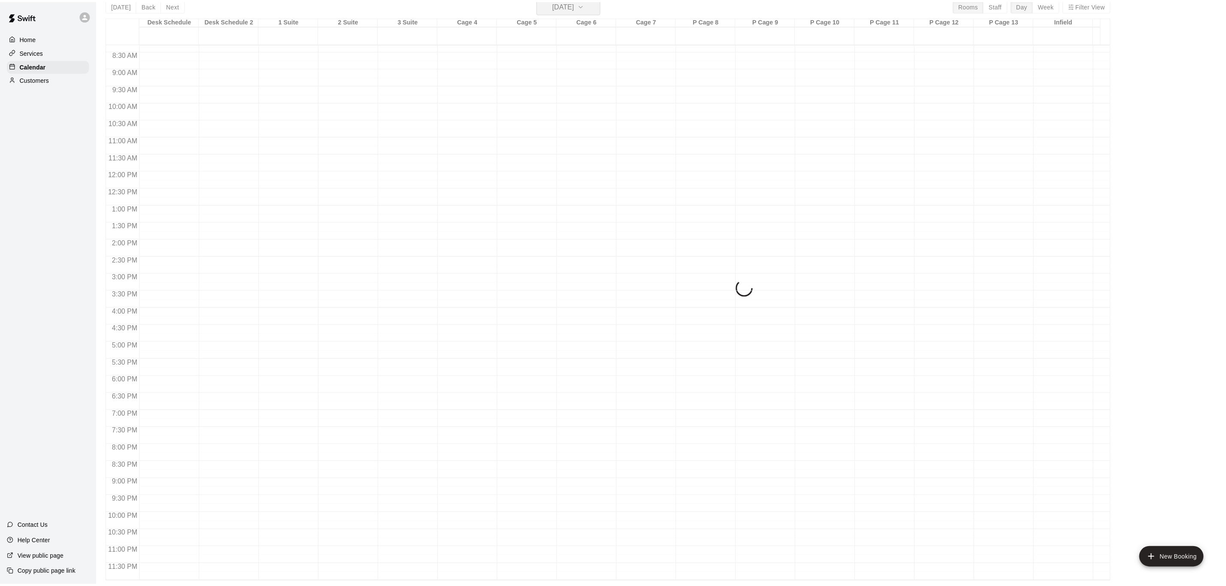
scroll to position [10, 0]
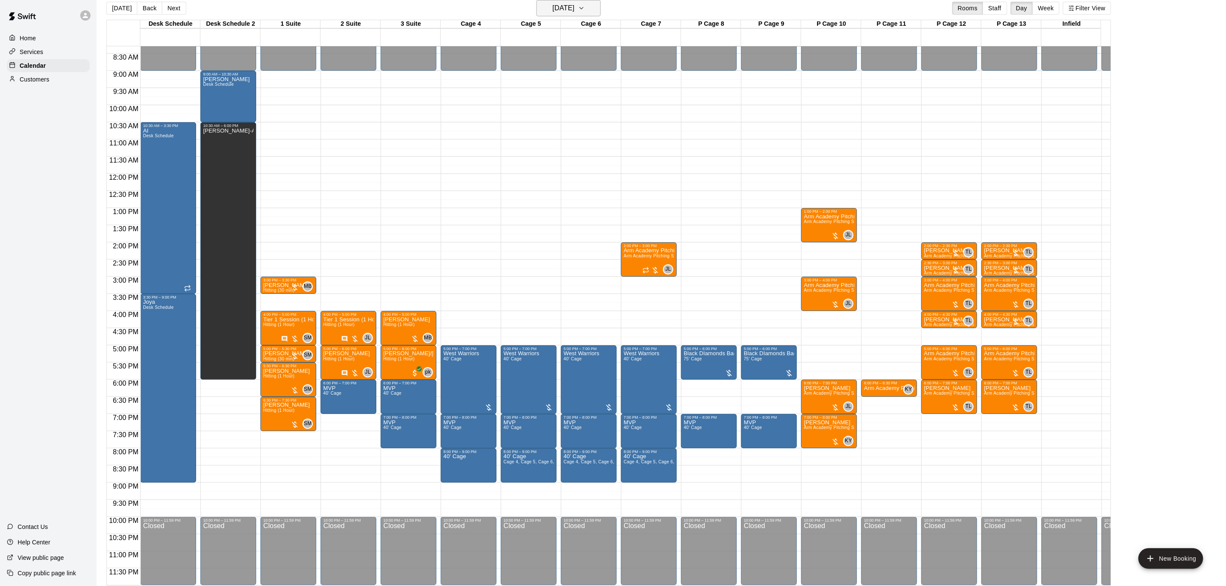
click at [574, 9] on h6 "[DATE]" at bounding box center [564, 8] width 22 height 12
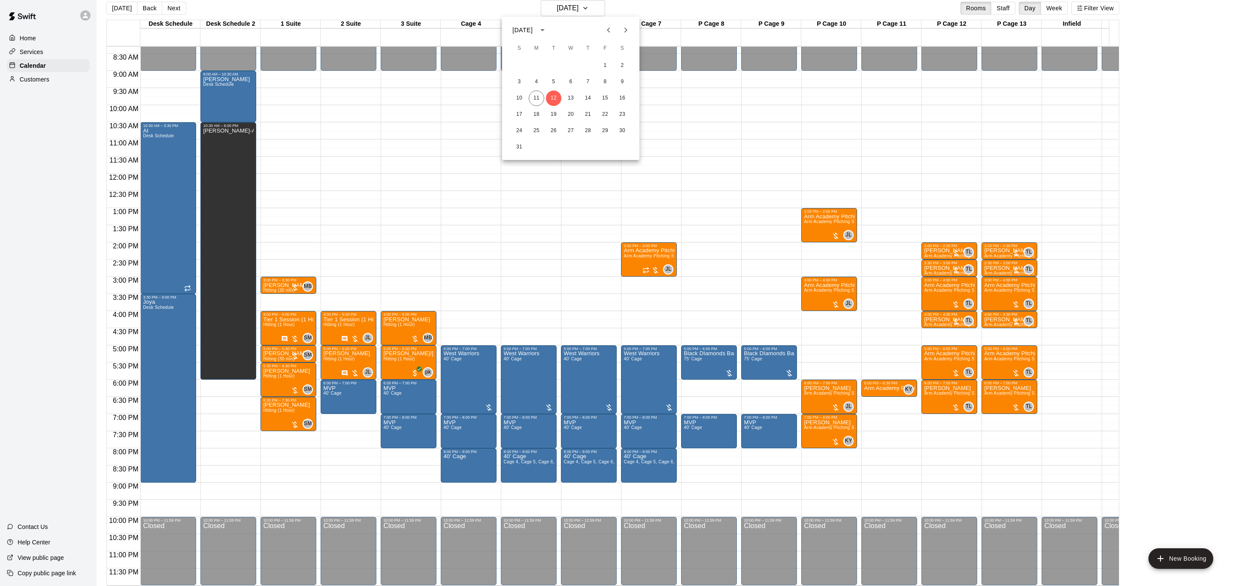
click at [593, 9] on div at bounding box center [618, 293] width 1236 height 586
